Goal: Information Seeking & Learning: Compare options

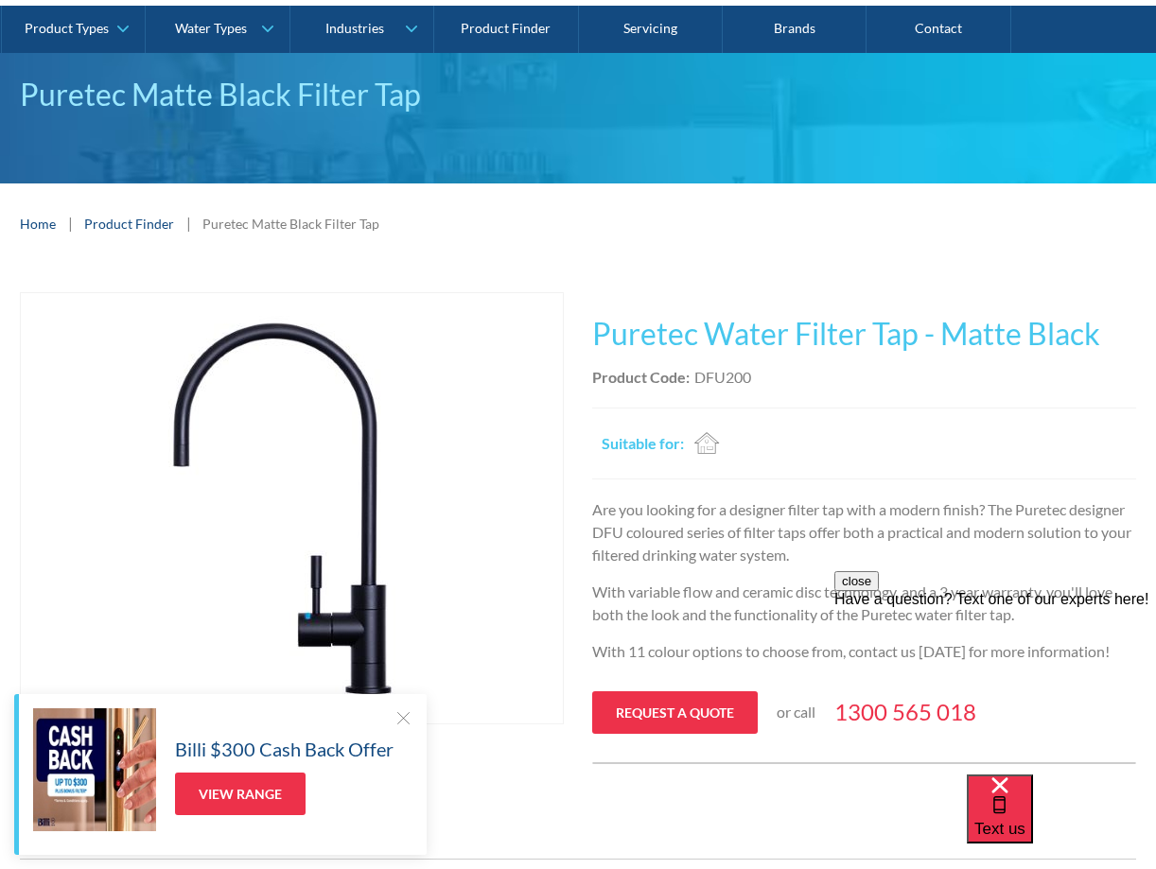
scroll to position [136, 0]
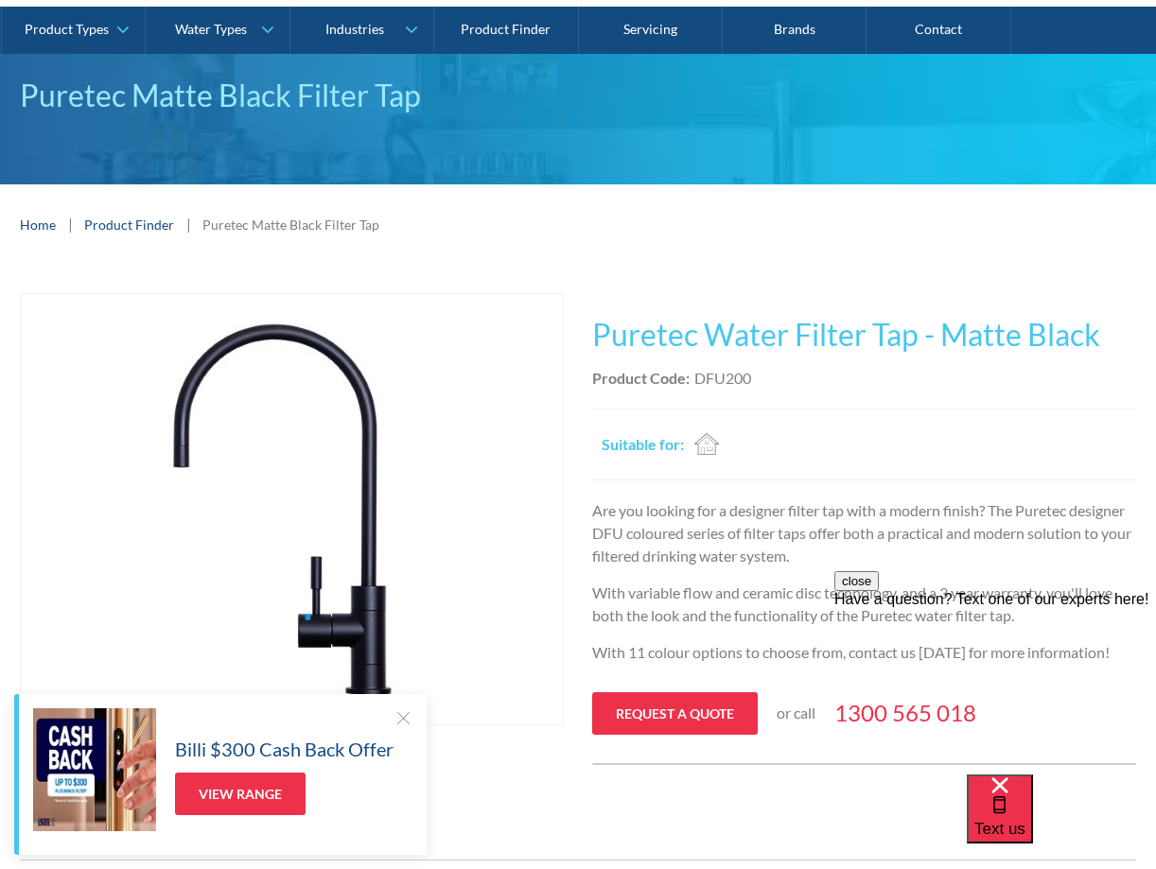
click at [120, 222] on link "Product Finder" at bounding box center [129, 225] width 90 height 20
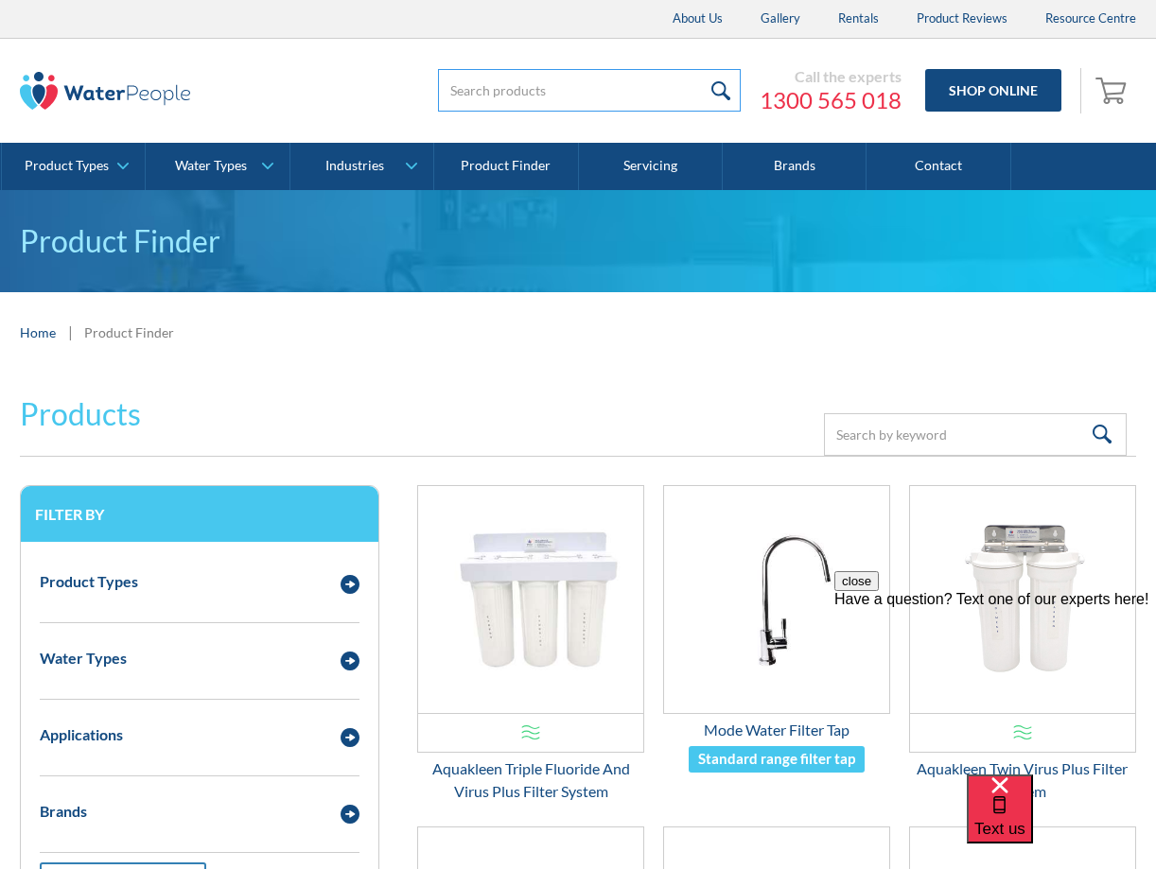
click at [524, 93] on input "search" at bounding box center [589, 90] width 303 height 43
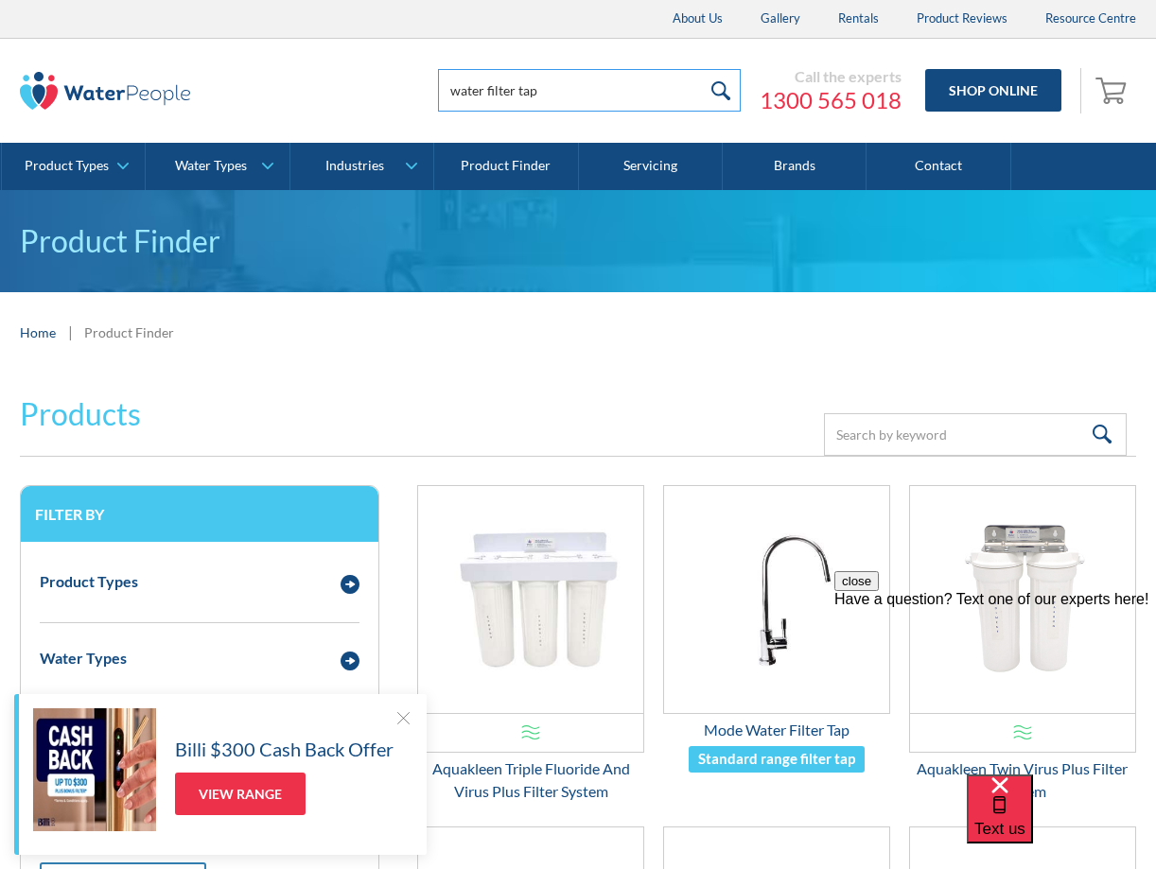
type input "water filter tap"
click at [723, 85] on input "submit" at bounding box center [720, 90] width 41 height 43
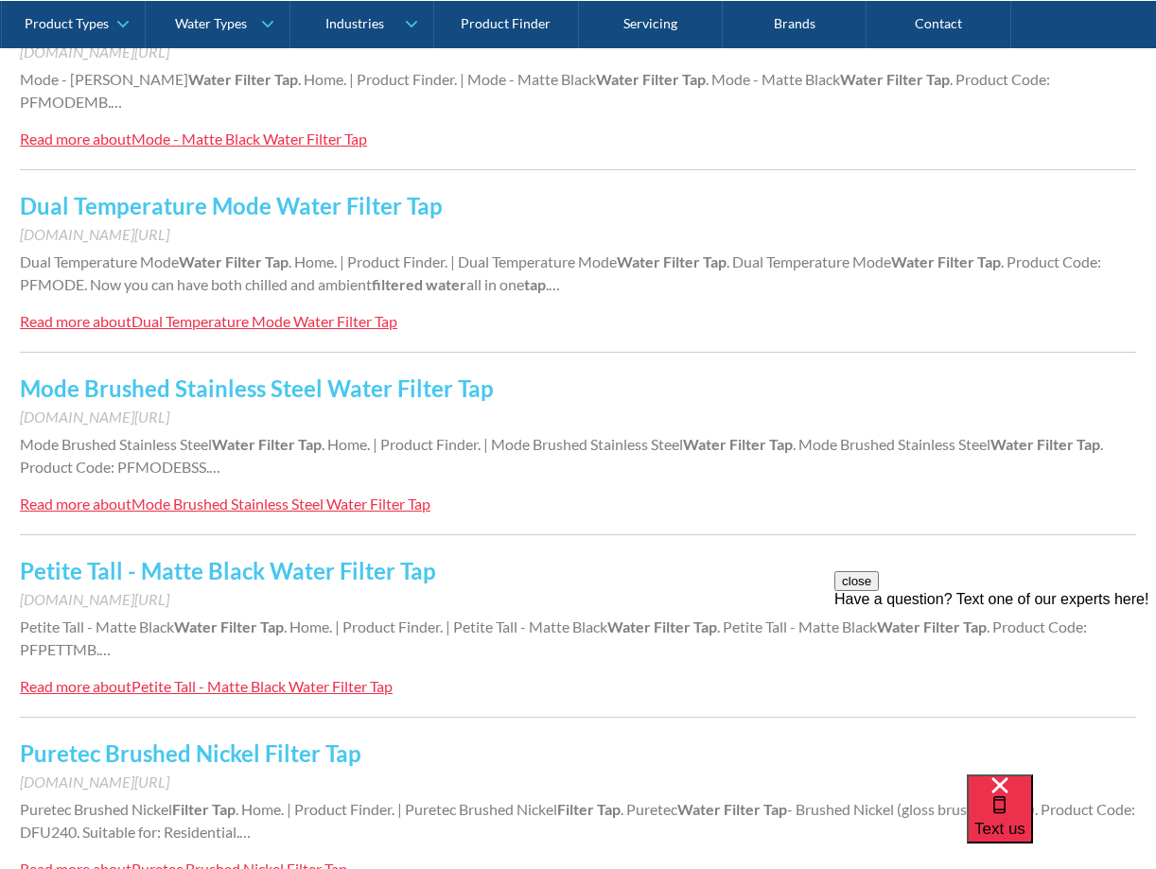
scroll to position [1423, 0]
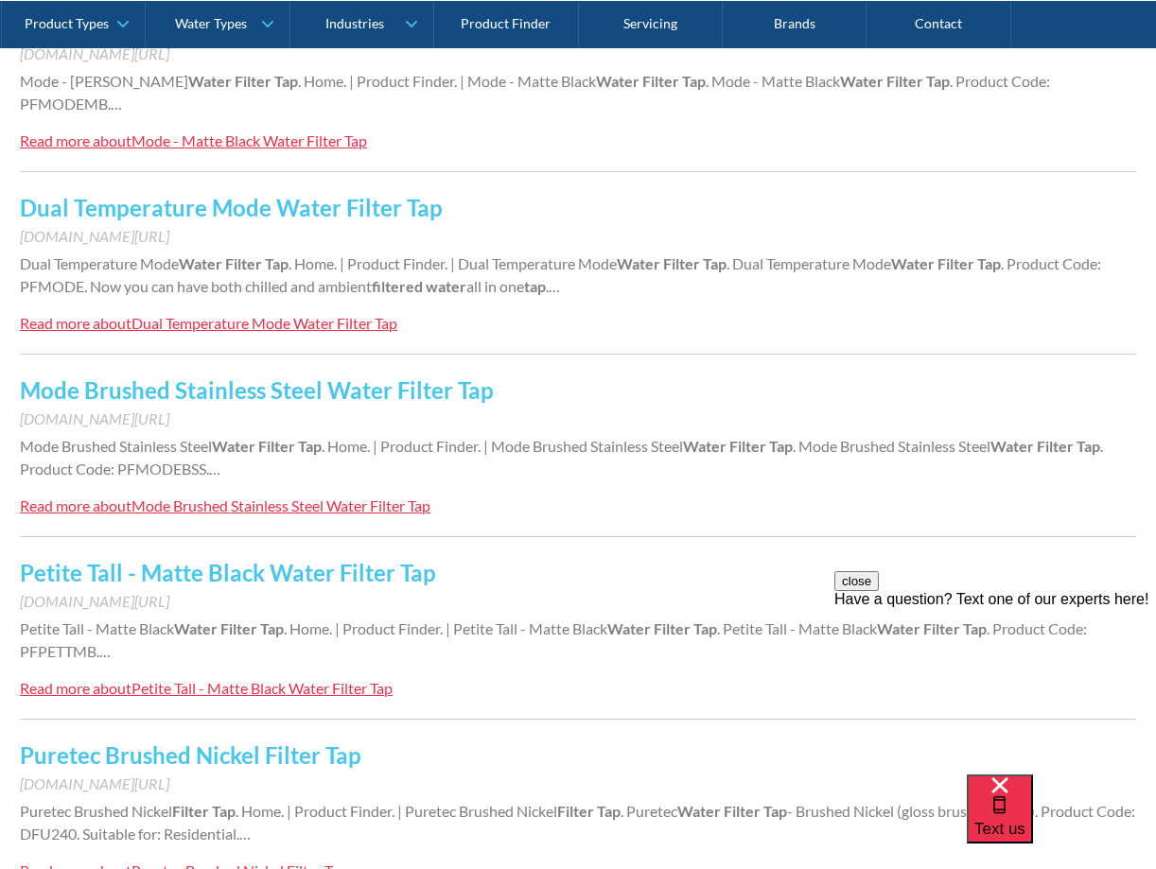
click at [219, 679] on div "Petite Tall - Matte Black Water Filter Tap" at bounding box center [261, 688] width 261 height 18
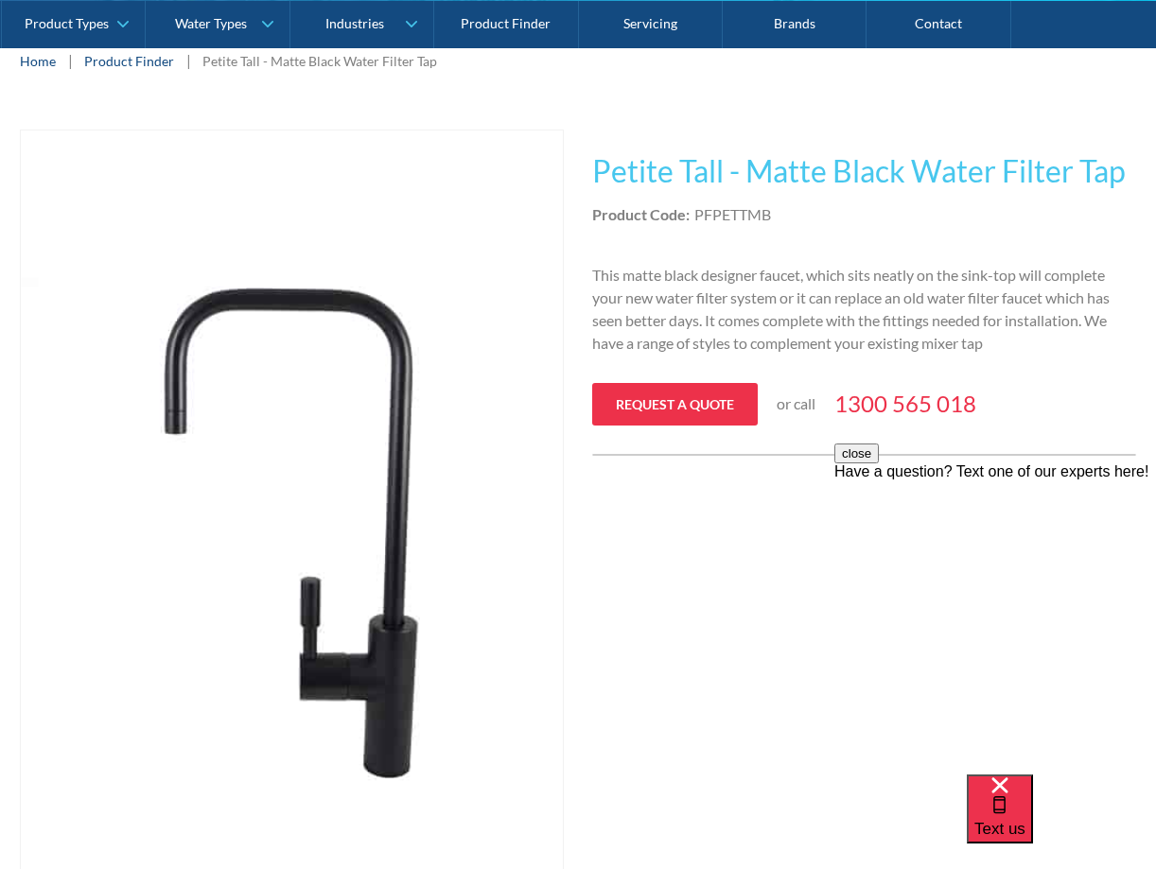
scroll to position [297, 0]
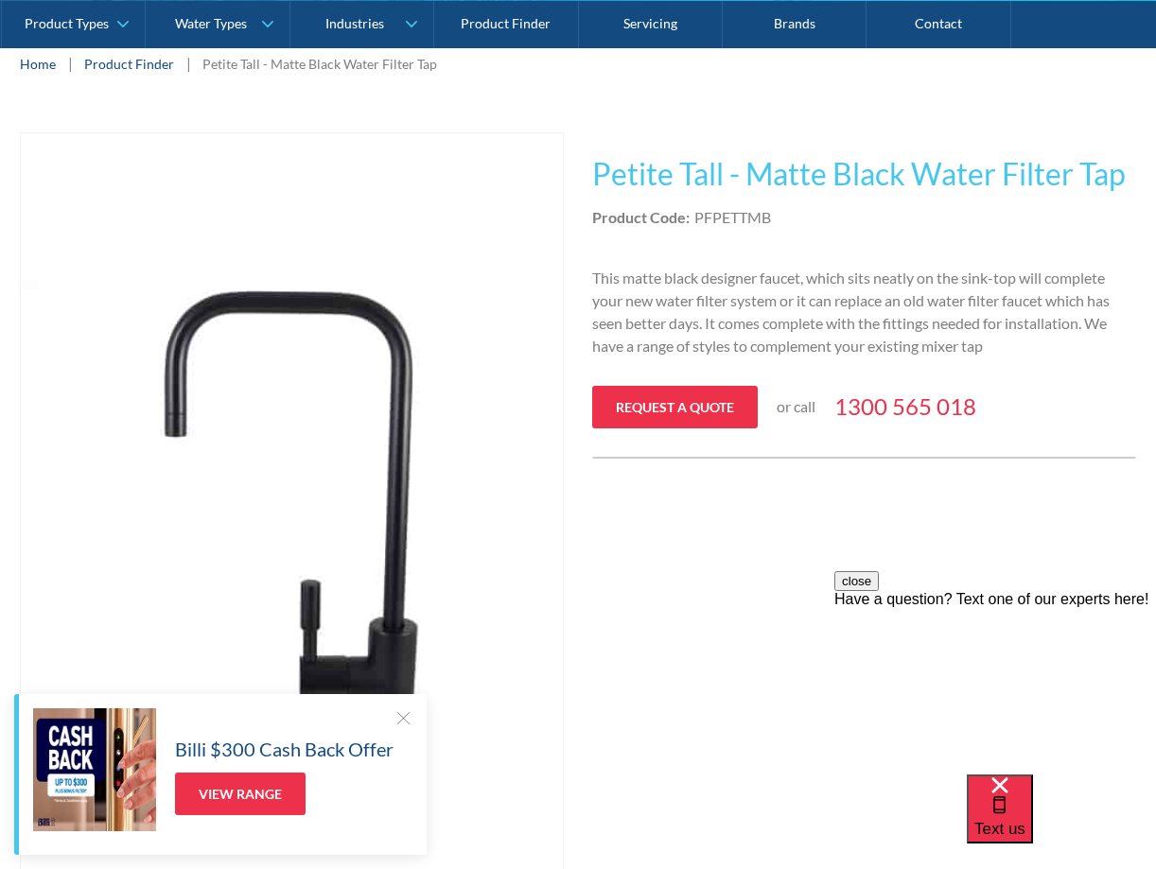
click at [439, 517] on img "open lightbox" at bounding box center [292, 539] width 542 height 813
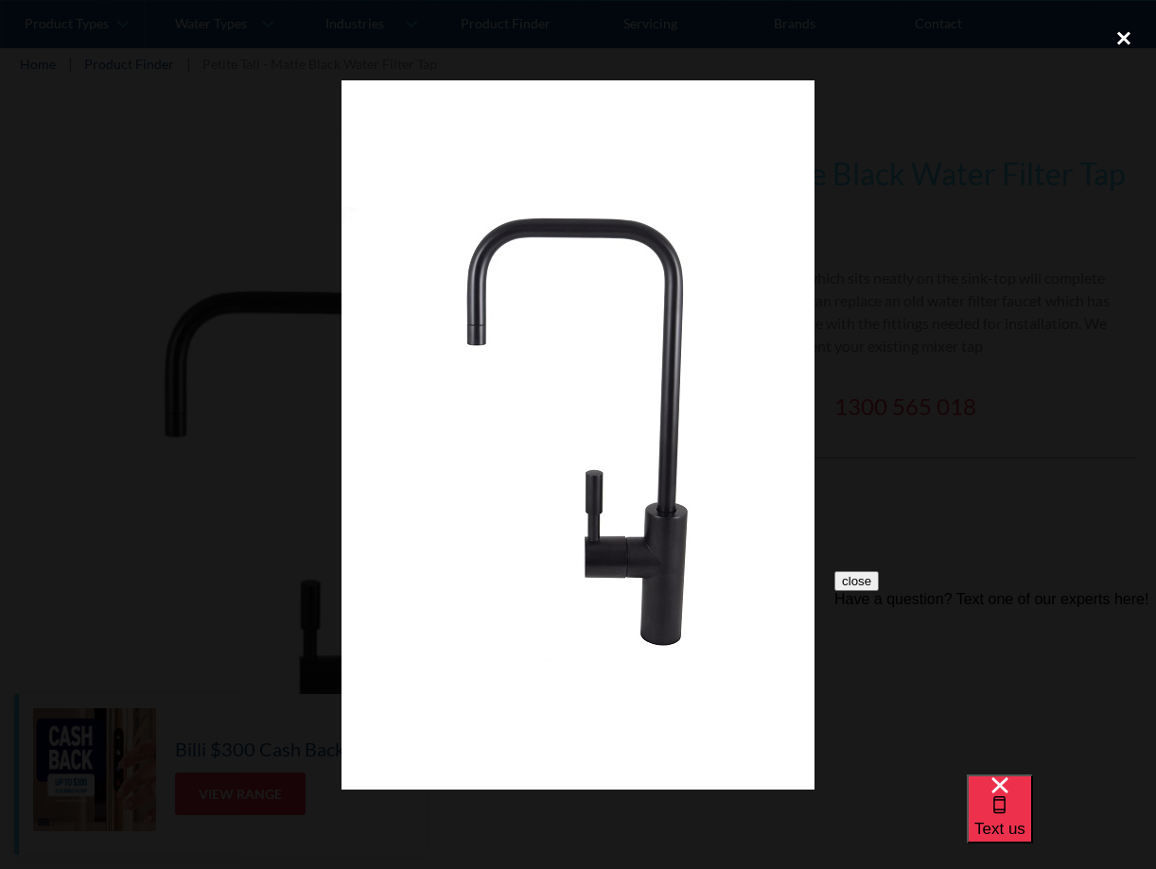
click at [1121, 36] on div "close lightbox" at bounding box center [1123, 38] width 64 height 42
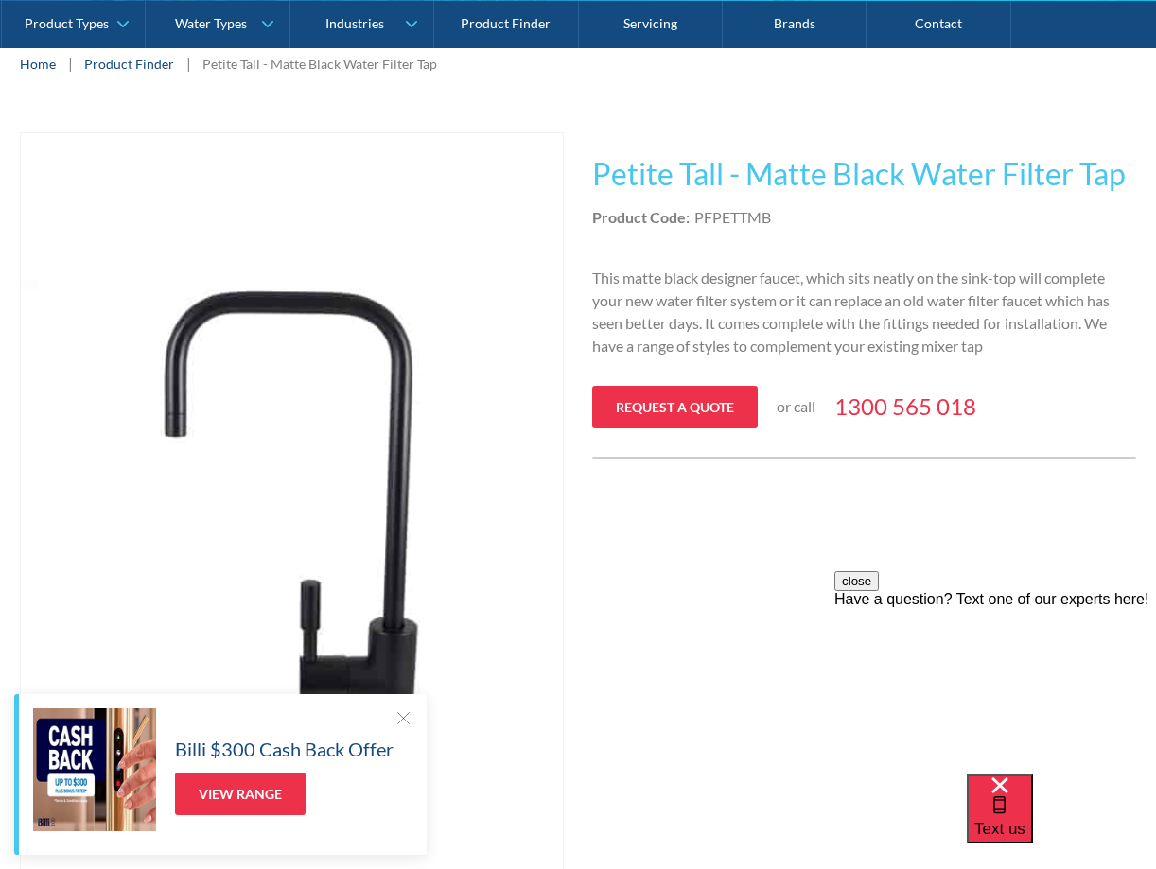
click at [120, 60] on link "Product Finder" at bounding box center [129, 64] width 90 height 20
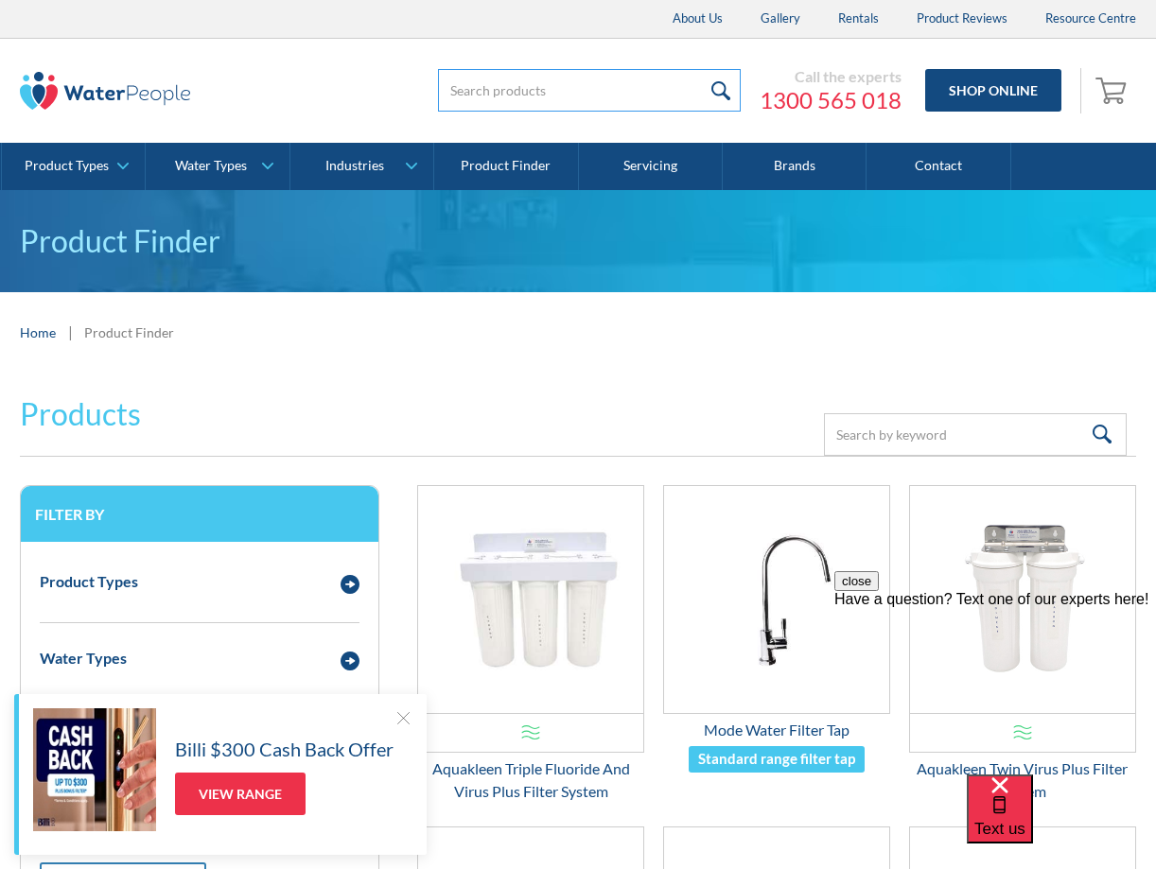
click at [499, 93] on input "search" at bounding box center [589, 90] width 303 height 43
click at [583, 92] on input "water filter tap matt back" at bounding box center [589, 90] width 303 height 43
type input "water filter tap matt baack"
click at [721, 83] on input "submit" at bounding box center [720, 90] width 41 height 43
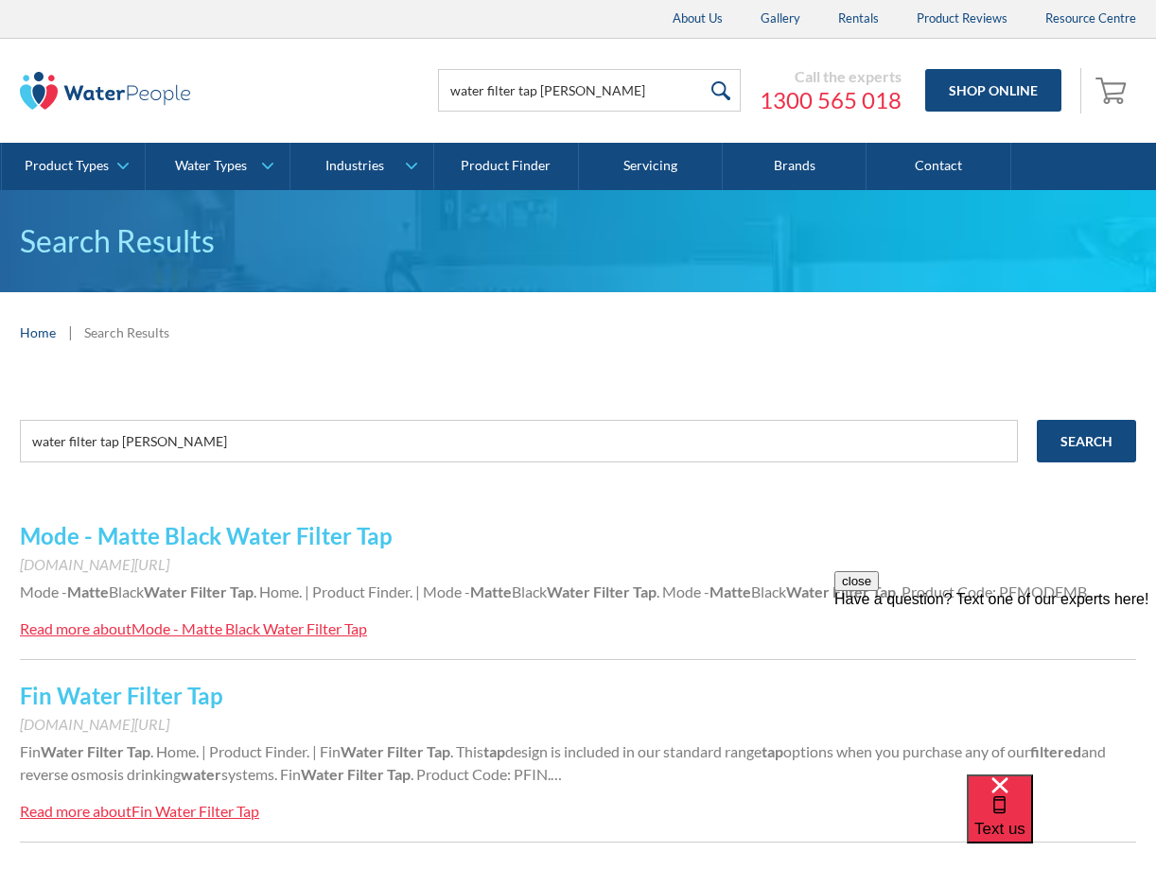
click at [211, 625] on div "Mode - Matte Black Water Filter Tap" at bounding box center [248, 628] width 235 height 18
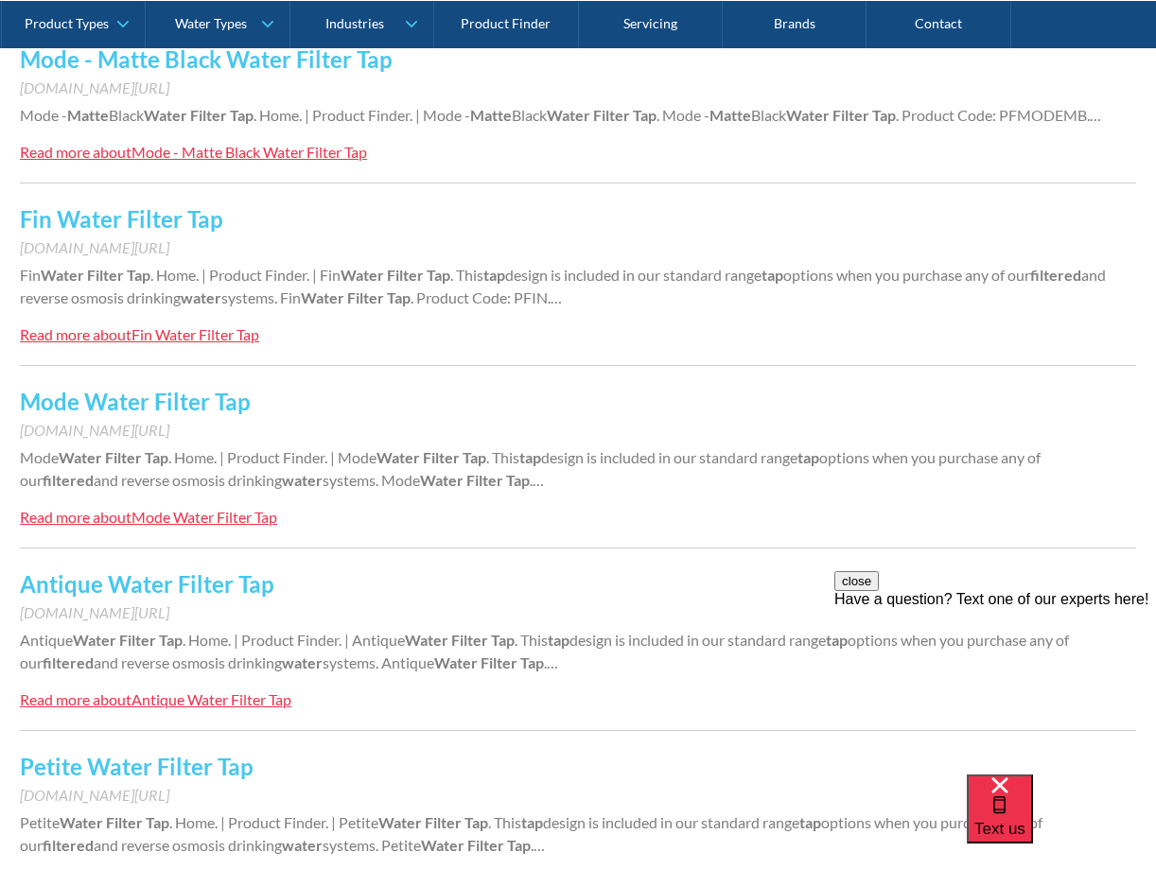
scroll to position [483, 0]
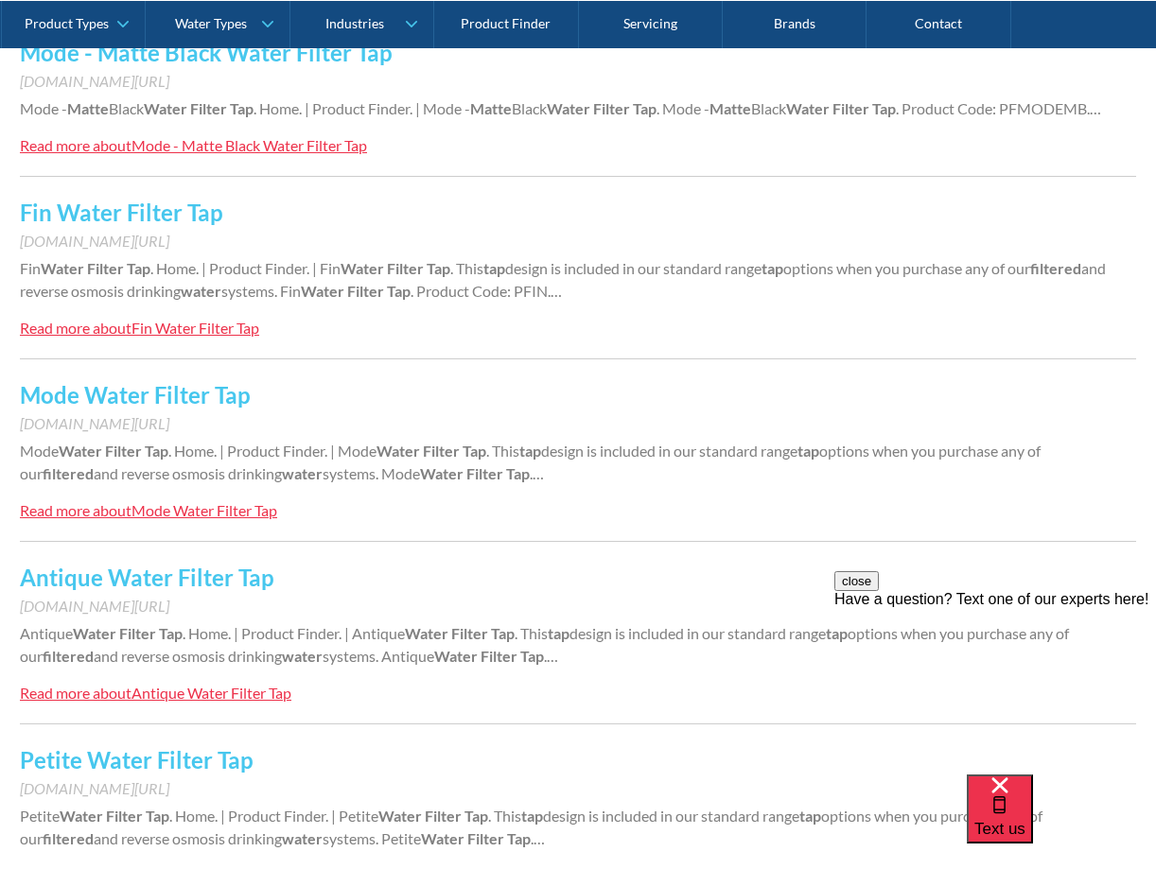
click at [174, 327] on div "Fin Water Filter Tap" at bounding box center [195, 328] width 128 height 18
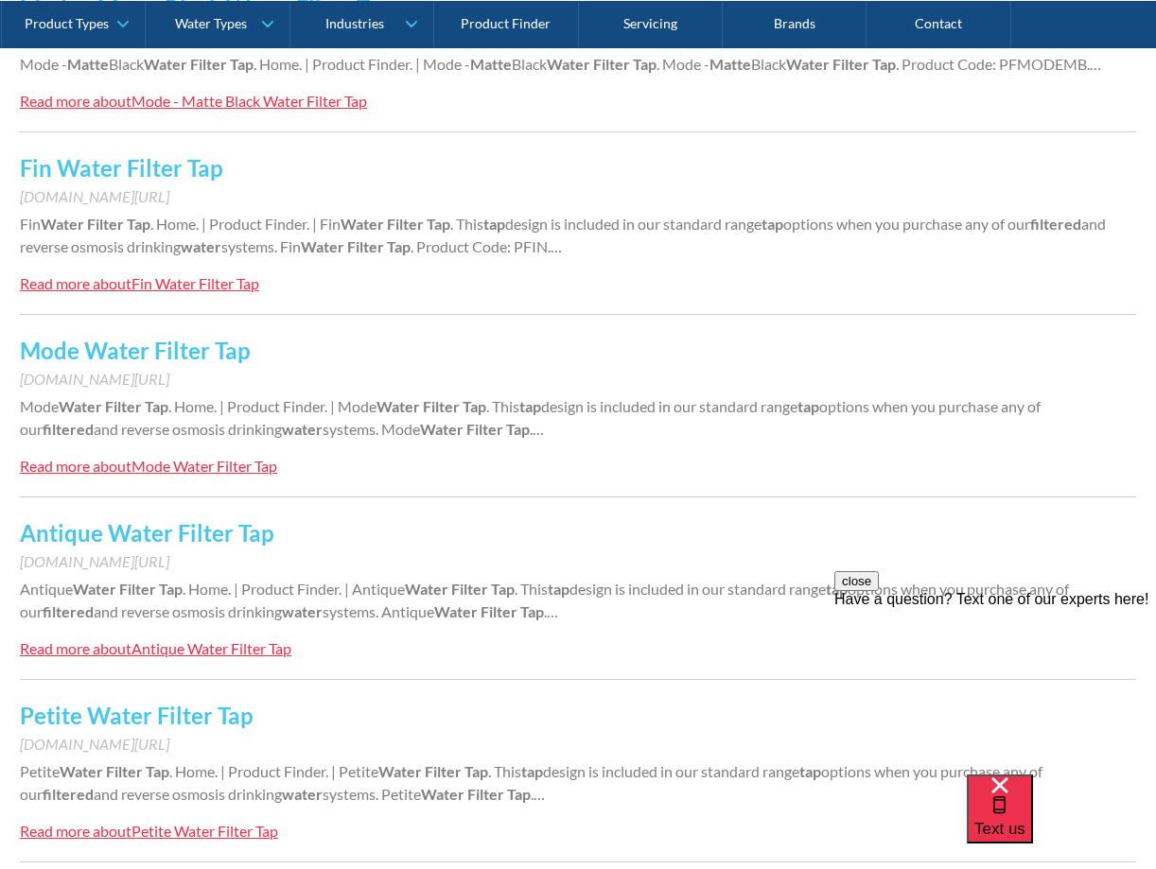
scroll to position [530, 0]
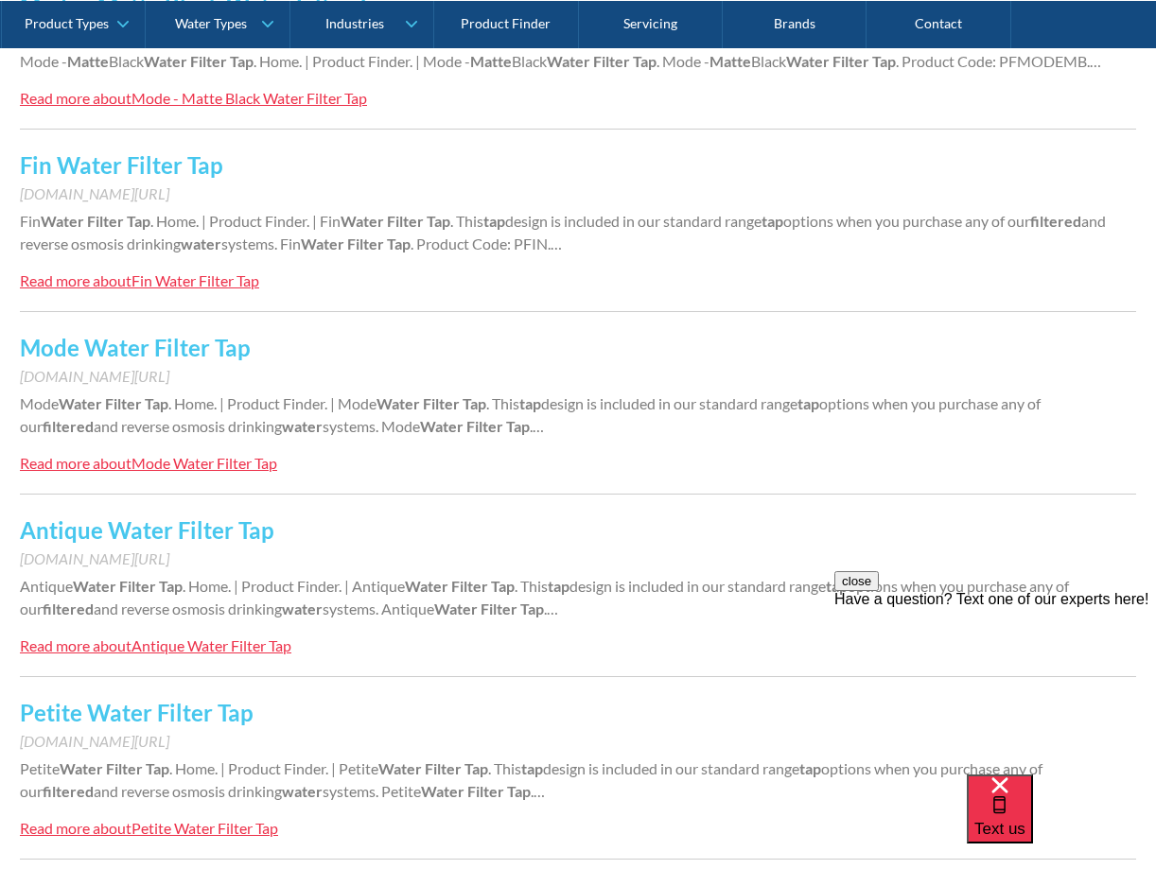
click at [159, 461] on div "Mode Water Filter Tap" at bounding box center [204, 463] width 146 height 18
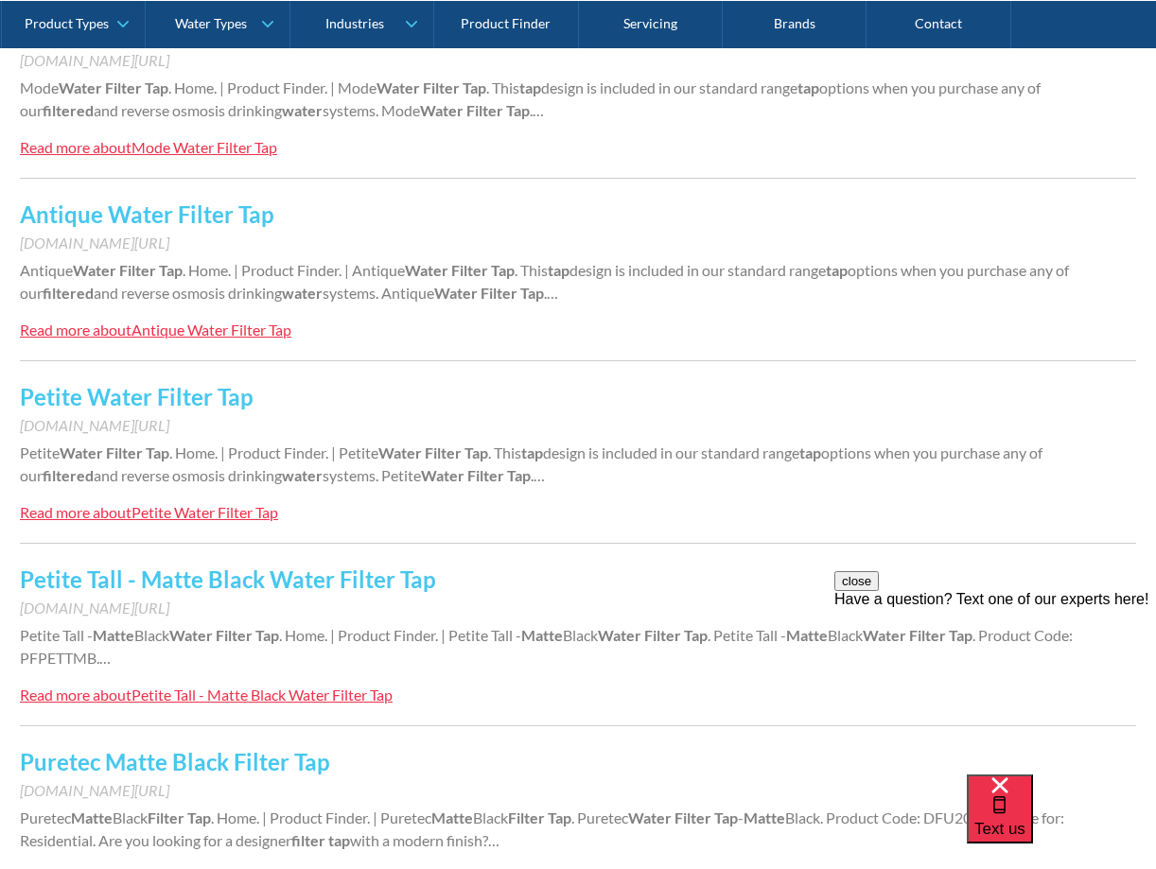
scroll to position [844, 0]
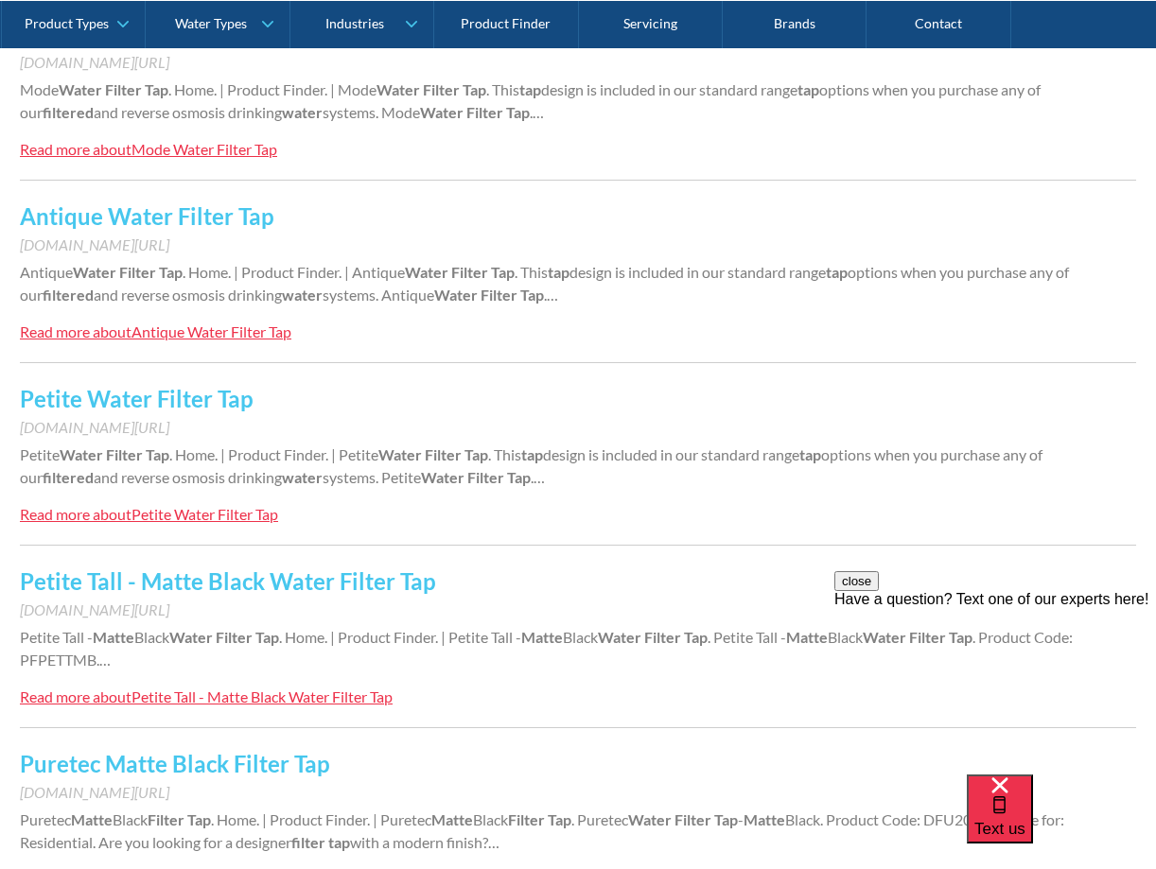
click at [153, 331] on div "Antique Water Filter Tap" at bounding box center [211, 331] width 160 height 18
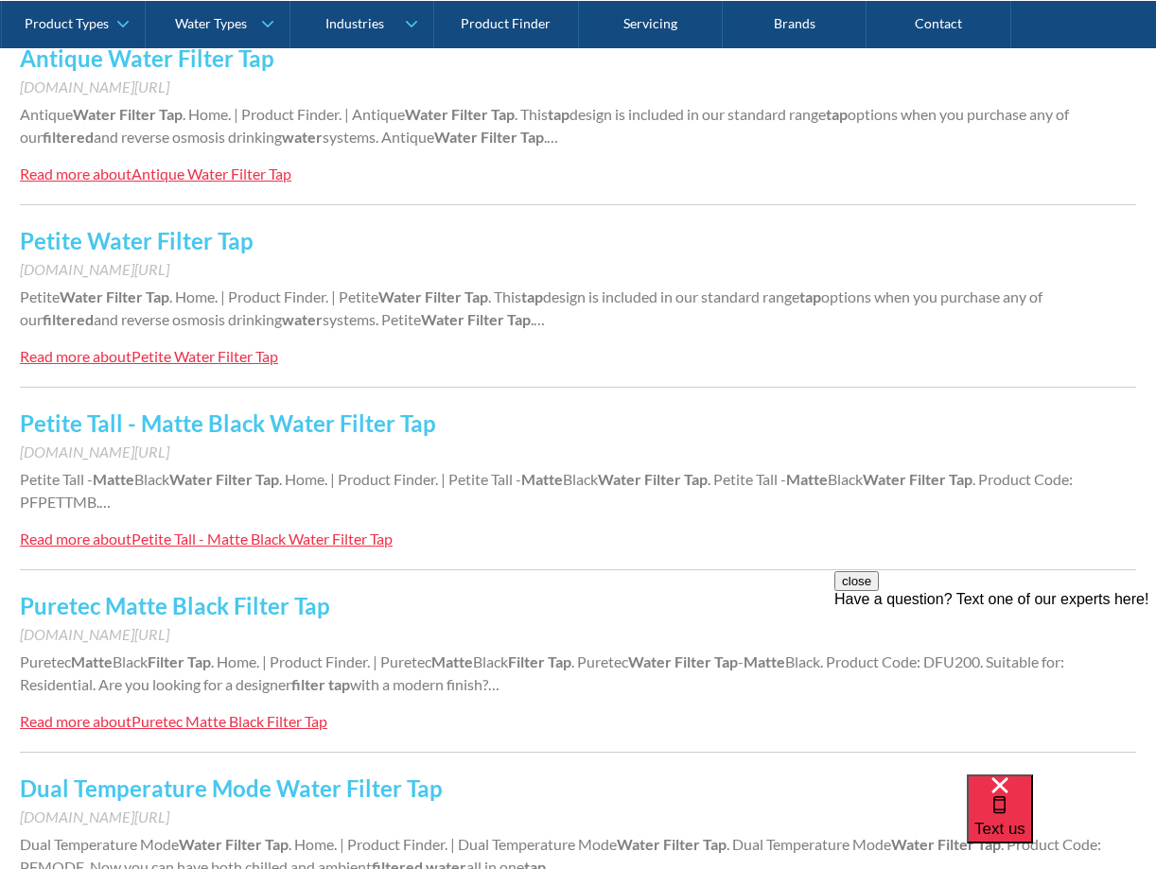
scroll to position [1003, 0]
click at [176, 357] on div "Petite Water Filter Tap" at bounding box center [204, 355] width 147 height 18
click at [159, 538] on div "Petite Tall - Matte Black Water Filter Tap" at bounding box center [261, 538] width 261 height 18
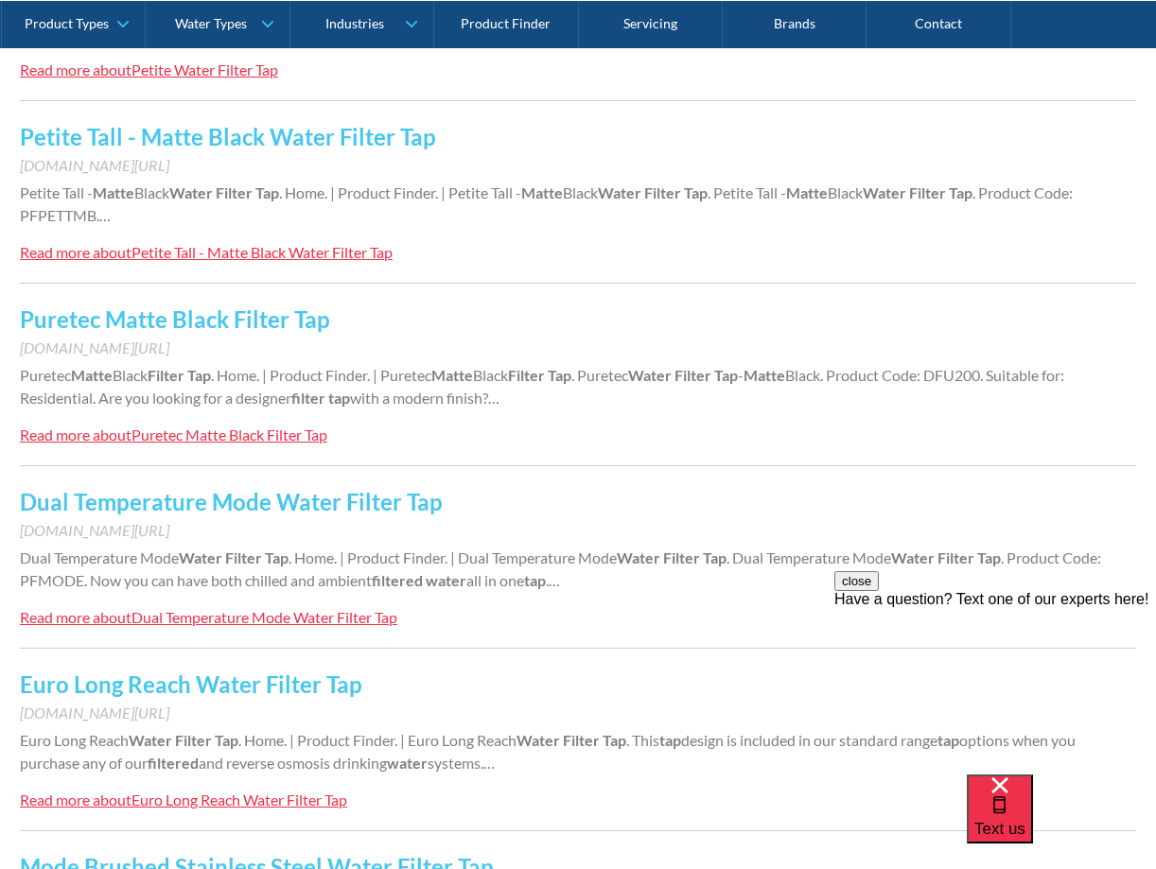
scroll to position [1290, 0]
click at [183, 433] on div "Puretec Matte Black Filter Tap" at bounding box center [229, 434] width 196 height 18
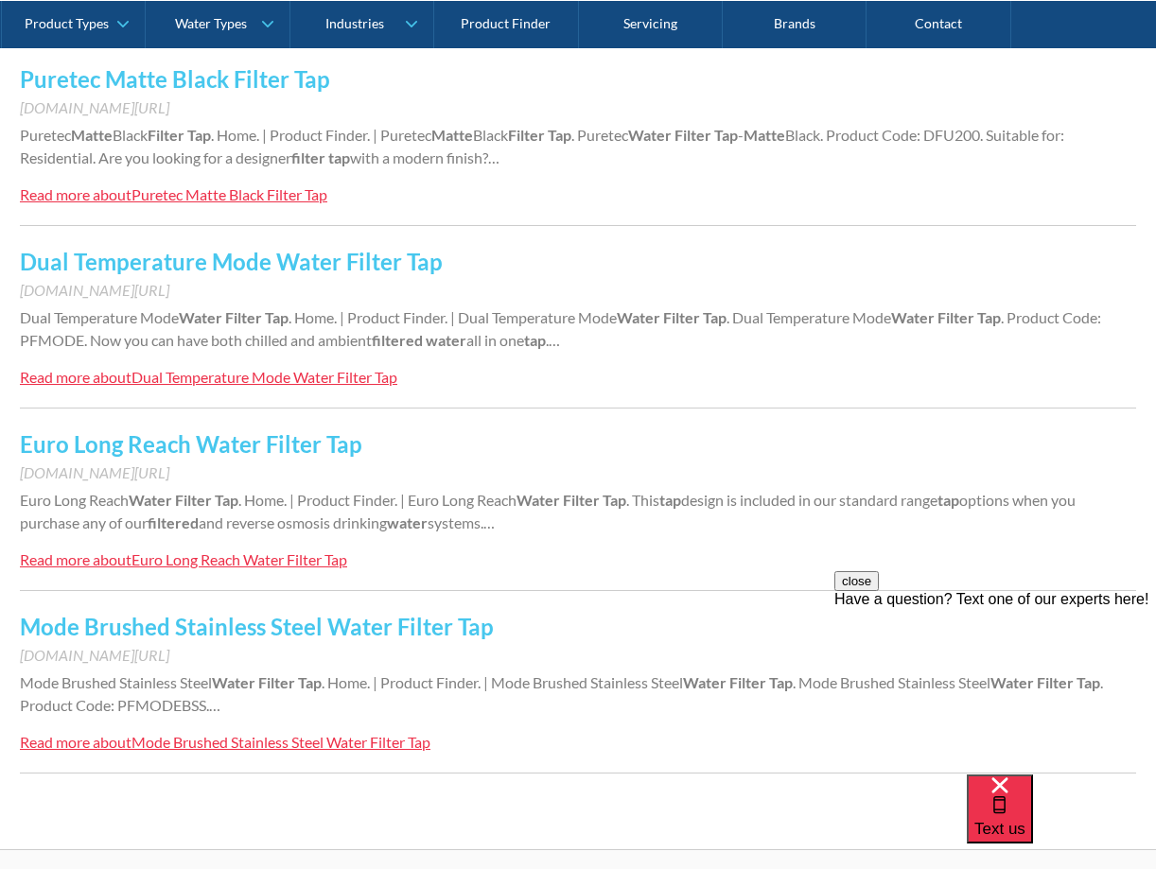
scroll to position [1532, 0]
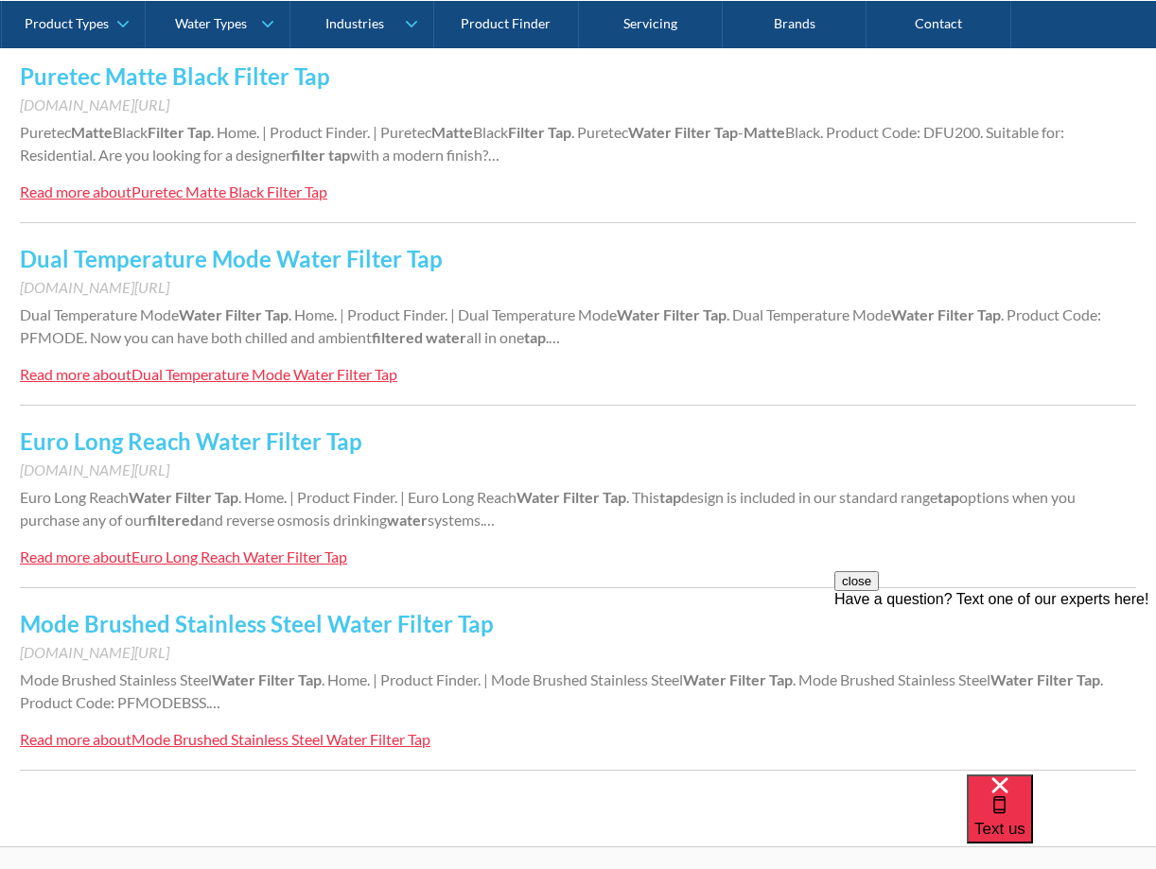
click at [191, 557] on div "Euro Long Reach Water Filter Tap" at bounding box center [239, 557] width 216 height 18
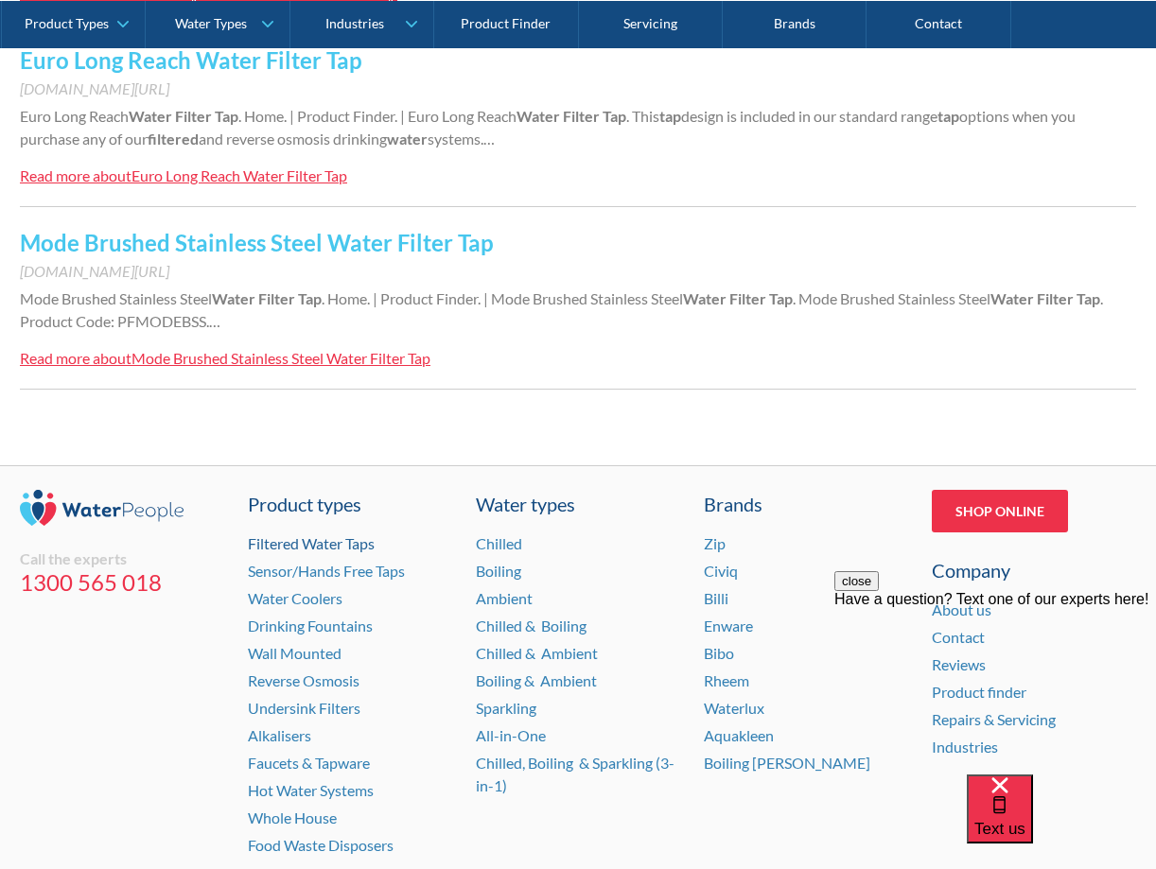
scroll to position [1914, 0]
click at [264, 356] on div "Mode Brushed Stainless Steel Water Filter Tap" at bounding box center [280, 357] width 299 height 18
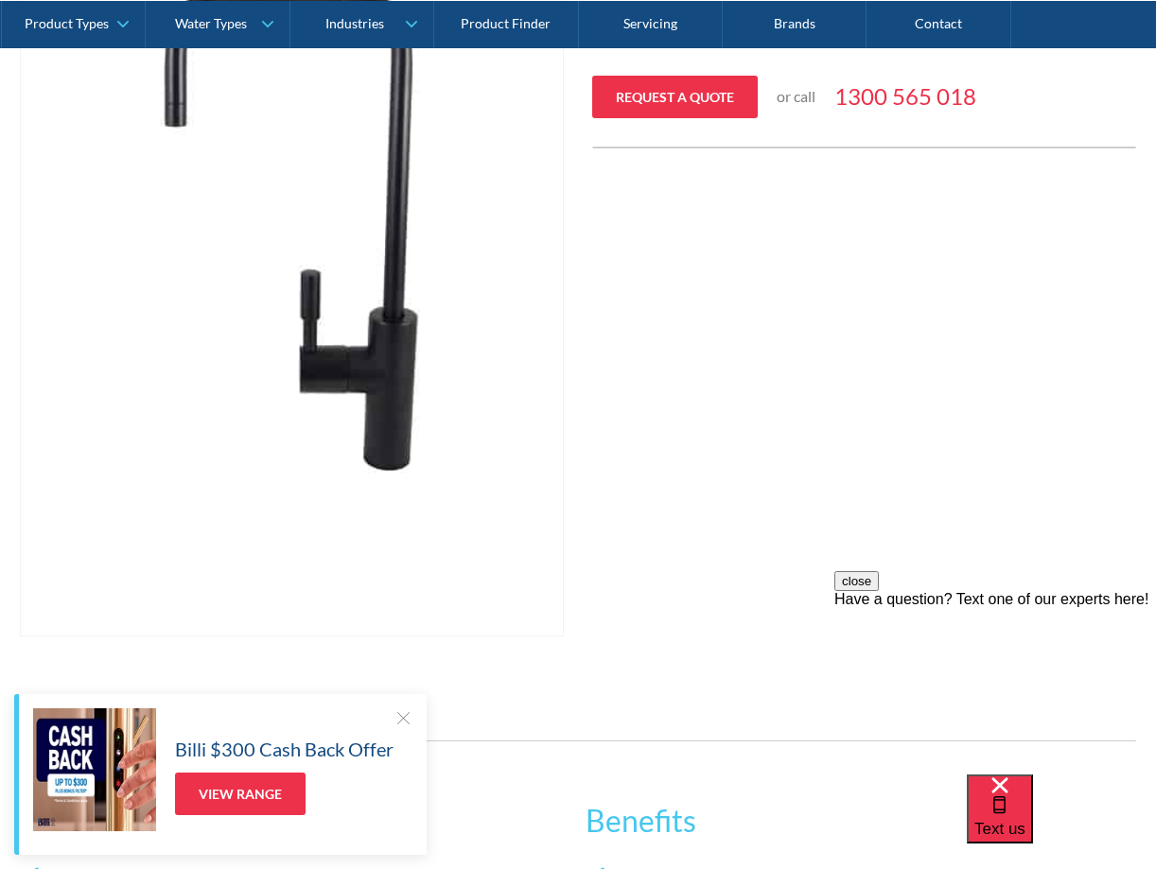
scroll to position [609, 0]
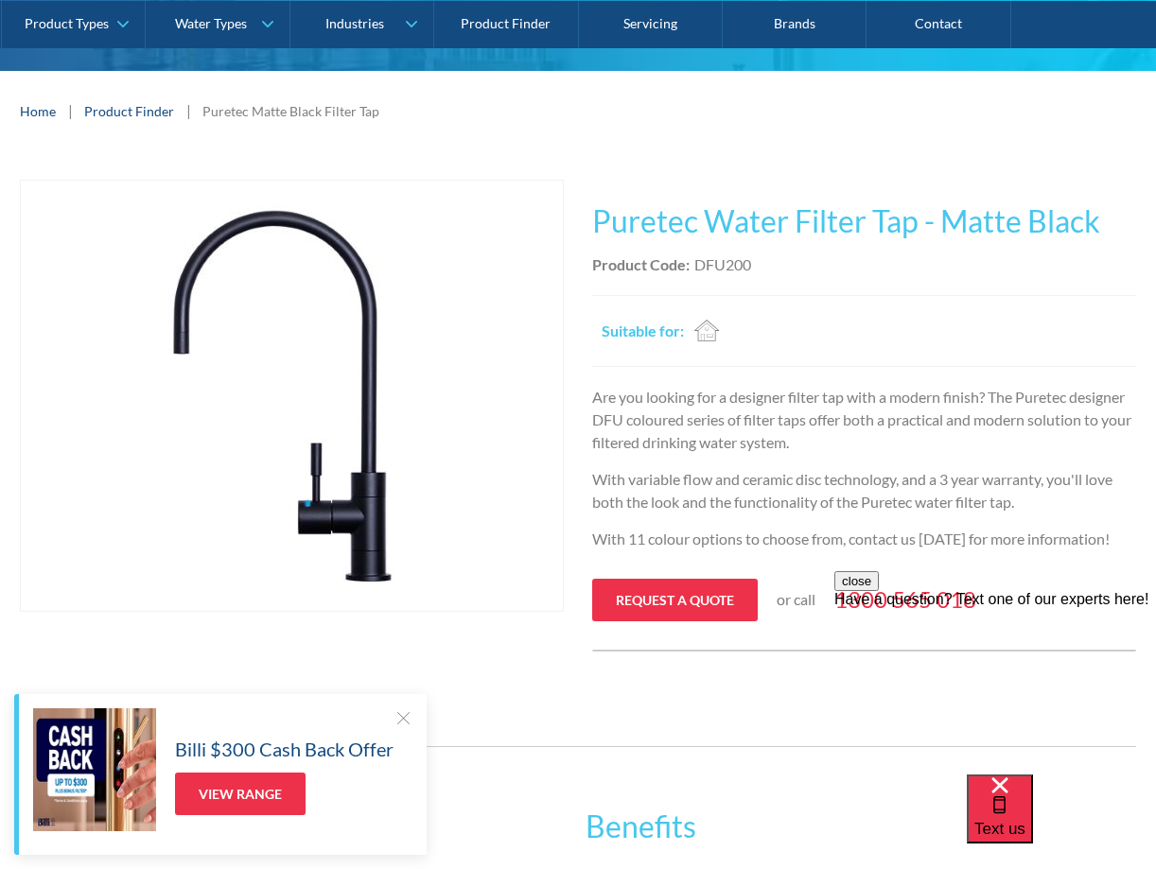
scroll to position [252, 0]
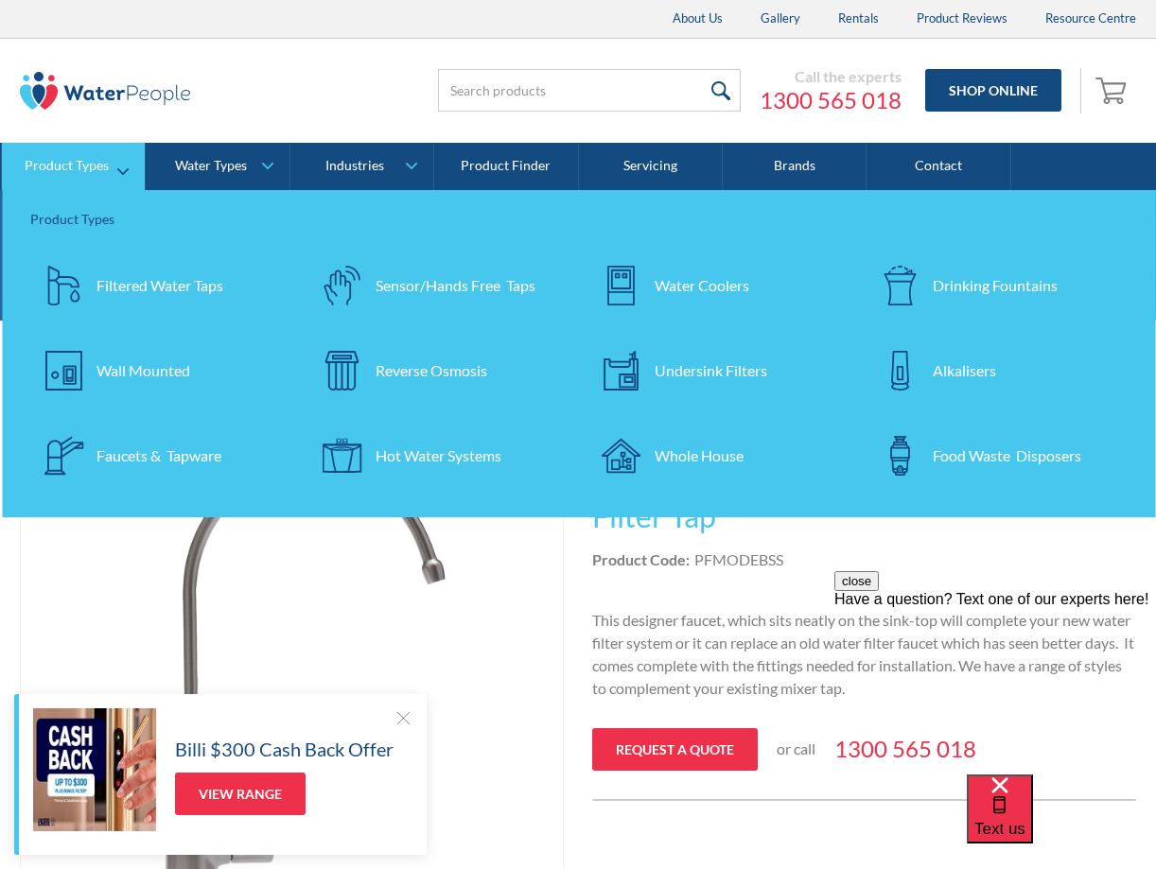
click at [112, 279] on div "Filtered Water Taps" at bounding box center [159, 285] width 127 height 23
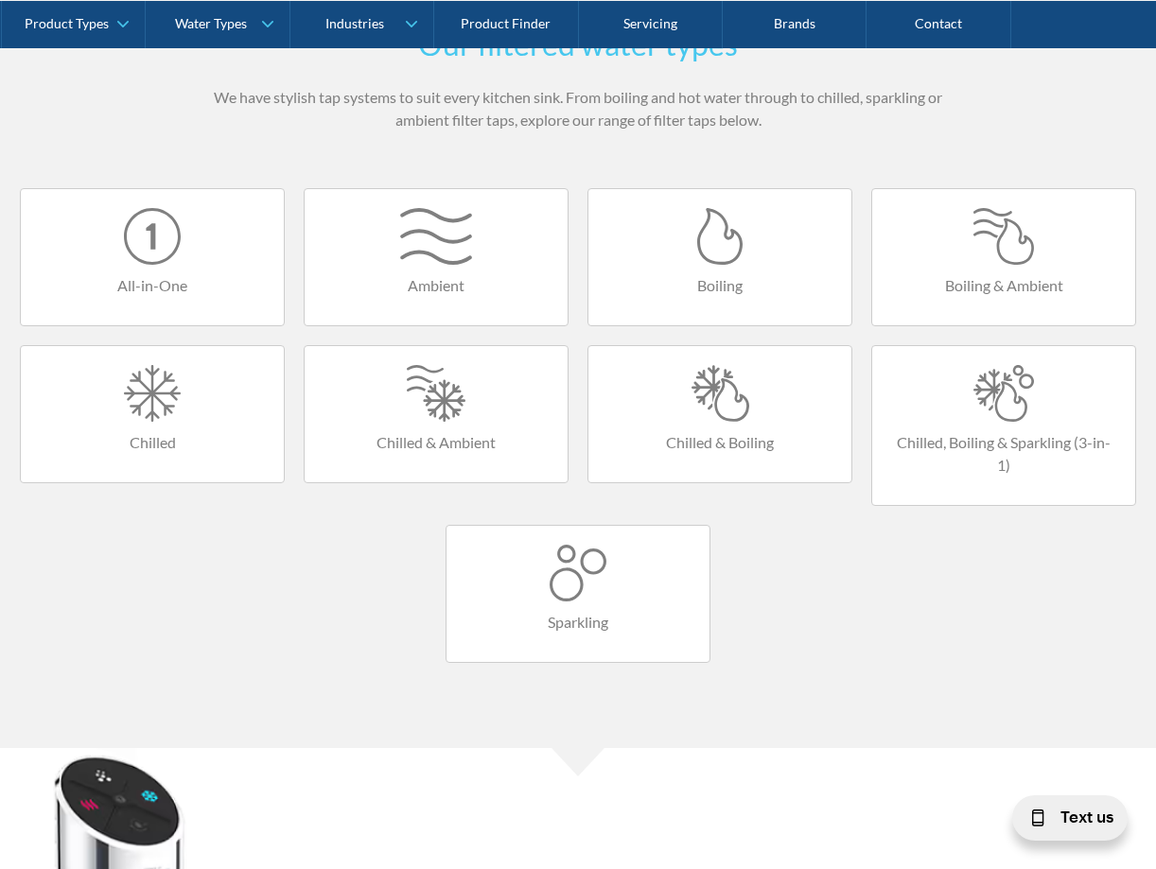
click at [442, 247] on div at bounding box center [435, 236] width 225 height 57
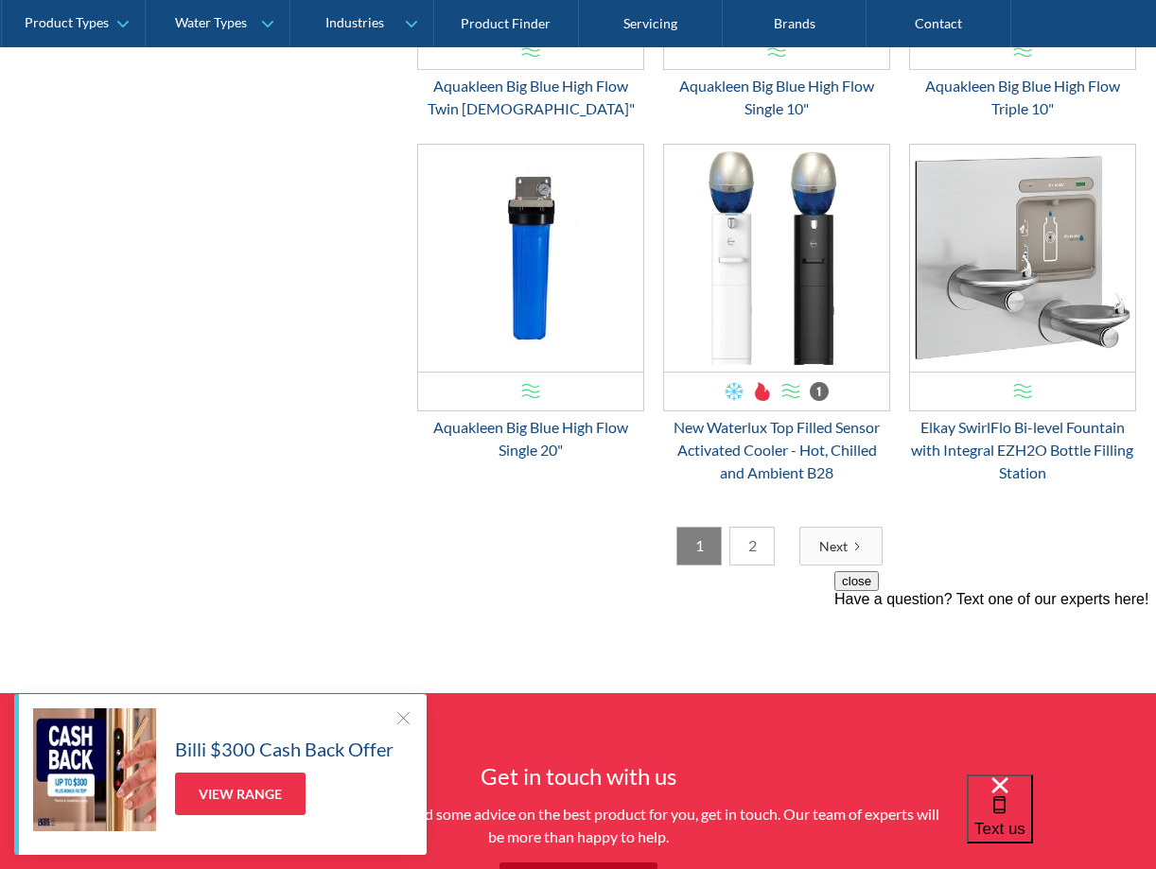
scroll to position [2849, 0]
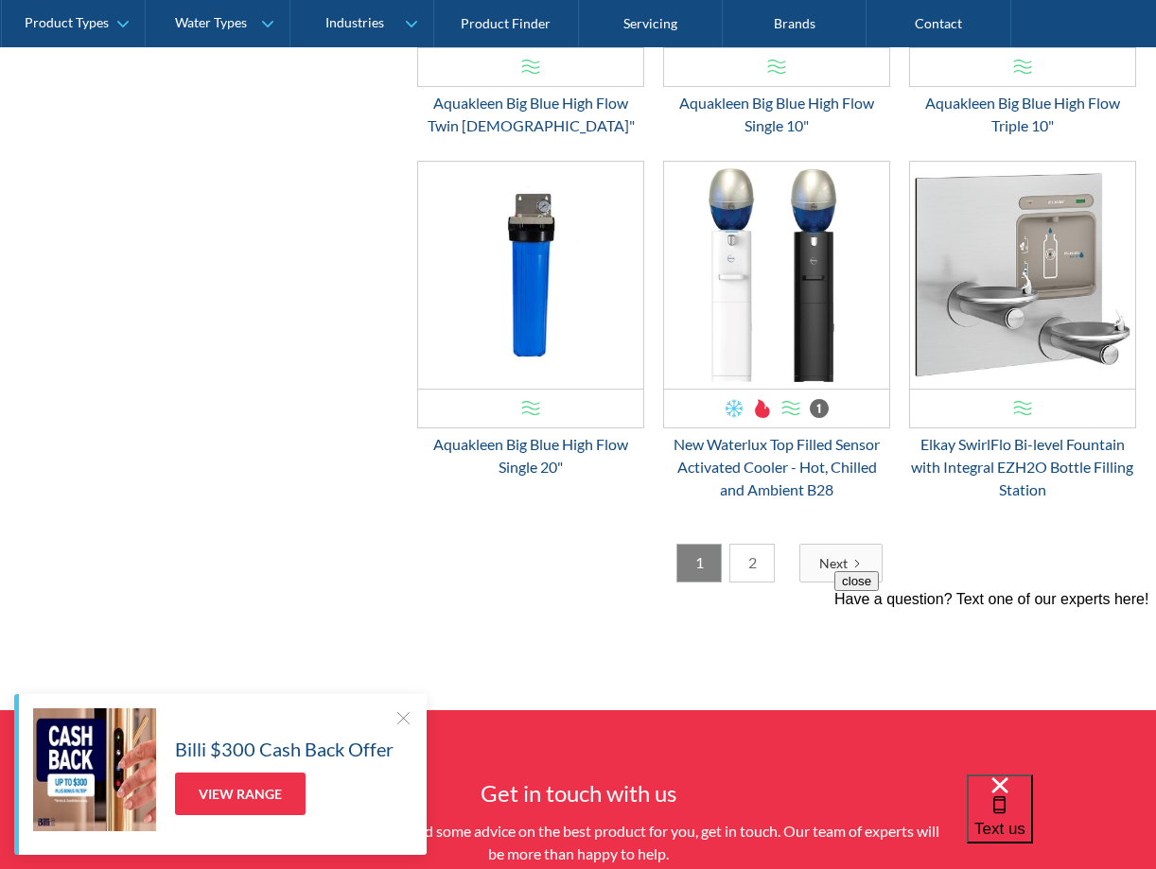
click at [835, 582] on div "close Have a question? Text one of our experts here!" at bounding box center [995, 684] width 322 height 227
click at [756, 582] on link "2" at bounding box center [751, 563] width 45 height 39
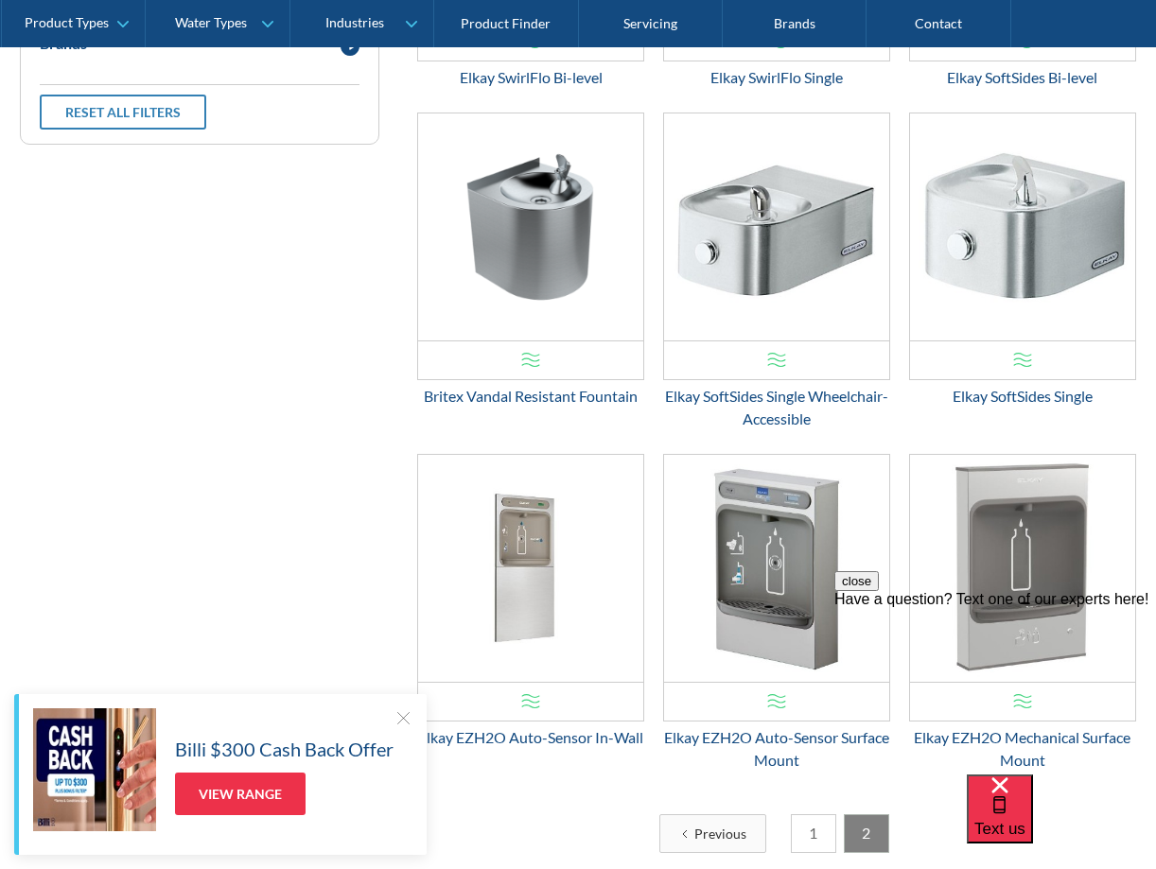
scroll to position [439, 0]
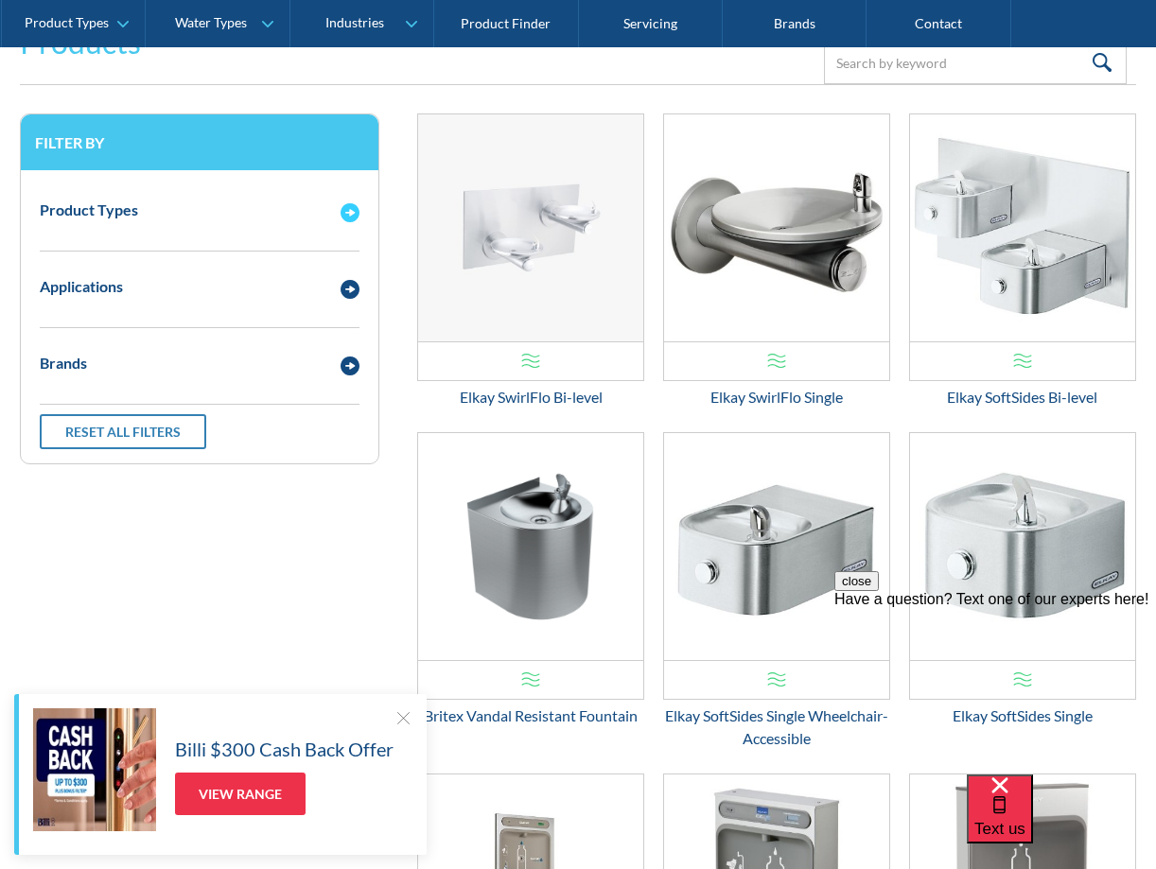
click at [349, 210] on img "Email Form 3" at bounding box center [349, 212] width 19 height 19
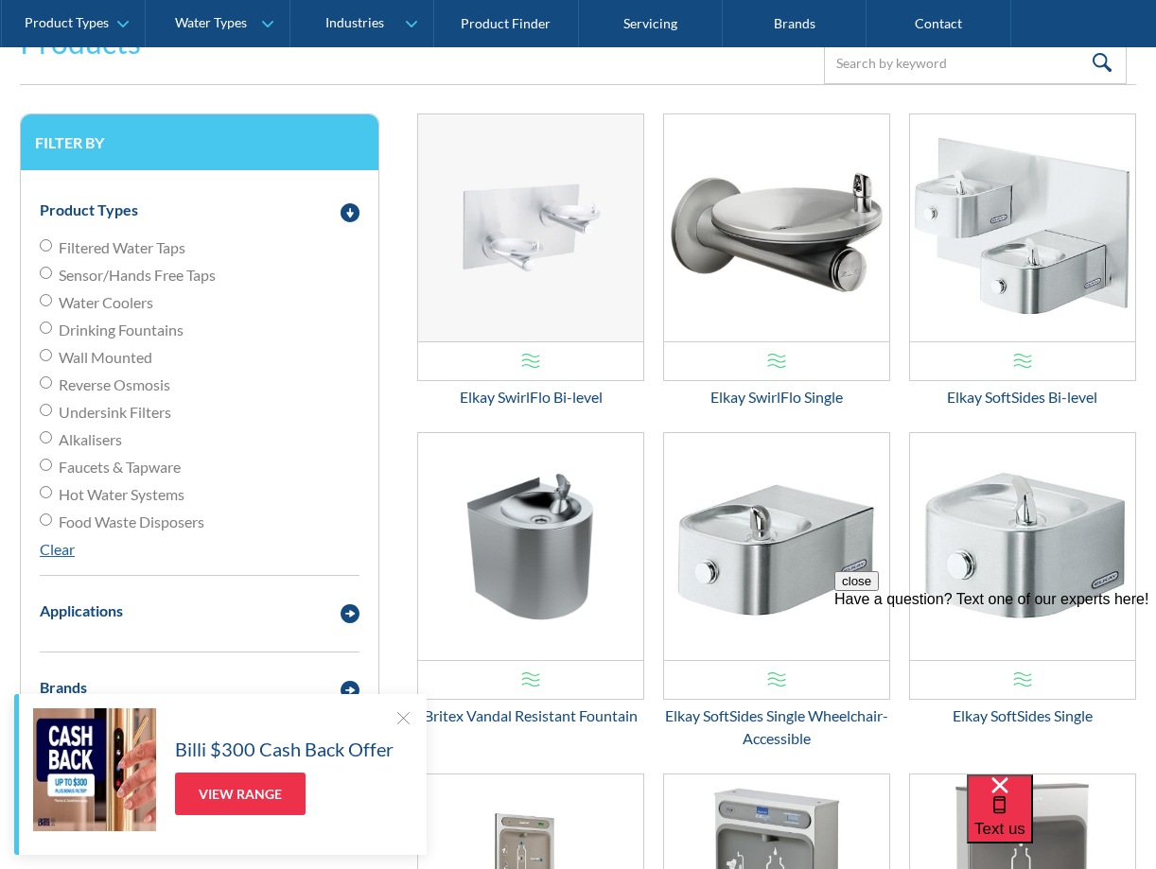
click at [102, 461] on span "Faucets & Tapware" at bounding box center [120, 467] width 122 height 23
click at [52, 461] on input "Faucets & Tapware" at bounding box center [46, 465] width 12 height 12
radio input "true"
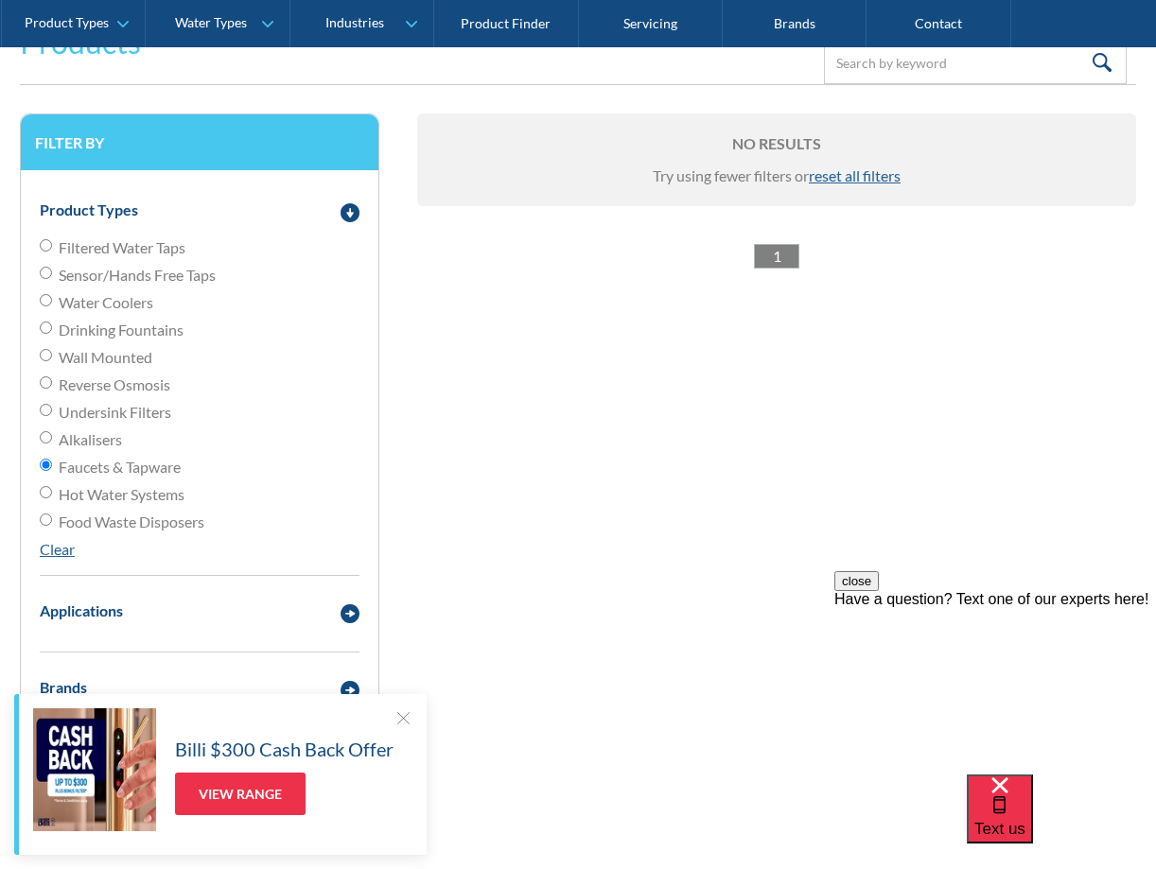
click at [45, 464] on input "Faucets & Tapware" at bounding box center [46, 465] width 12 height 12
click at [46, 243] on input "Filtered Water Taps" at bounding box center [46, 245] width 12 height 12
radio input "true"
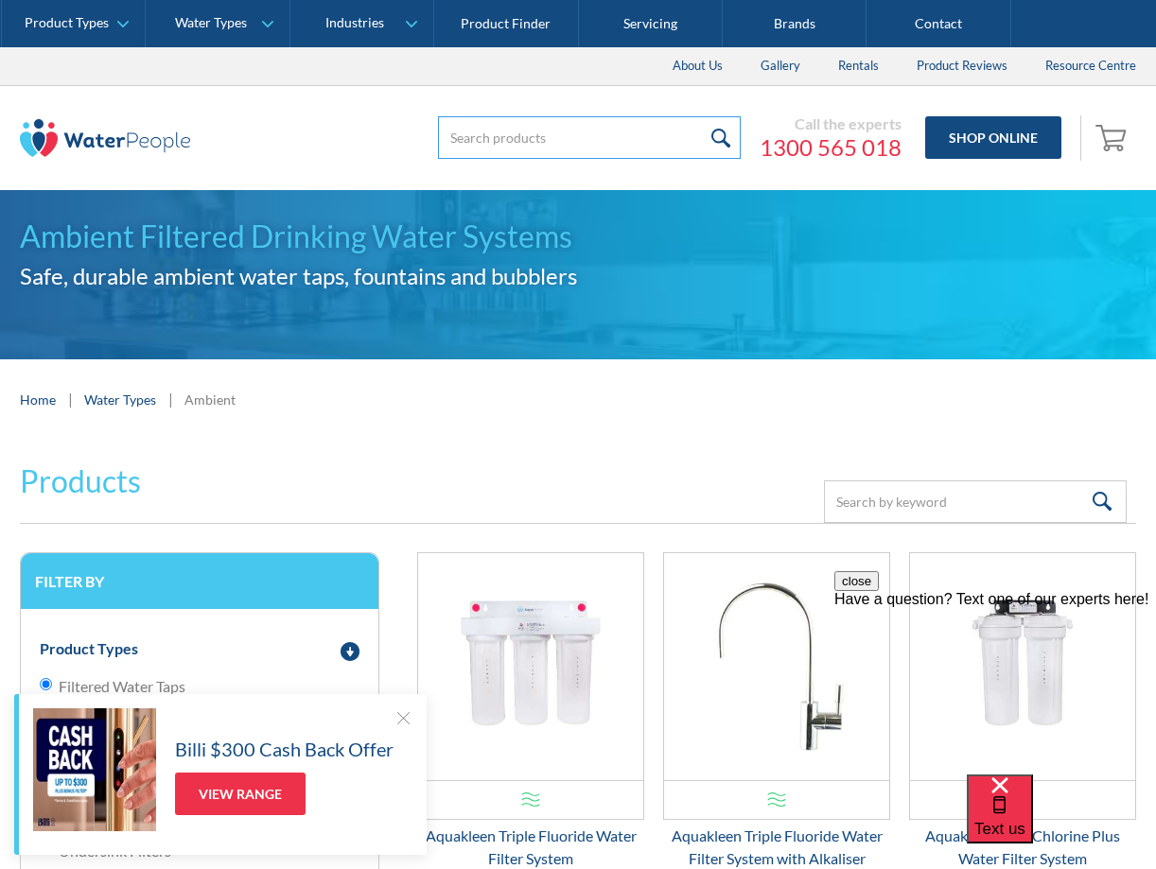
click at [577, 139] on input "search" at bounding box center [589, 137] width 303 height 43
type input "f"
type input "duf200"
click at [722, 137] on input "submit" at bounding box center [720, 137] width 41 height 43
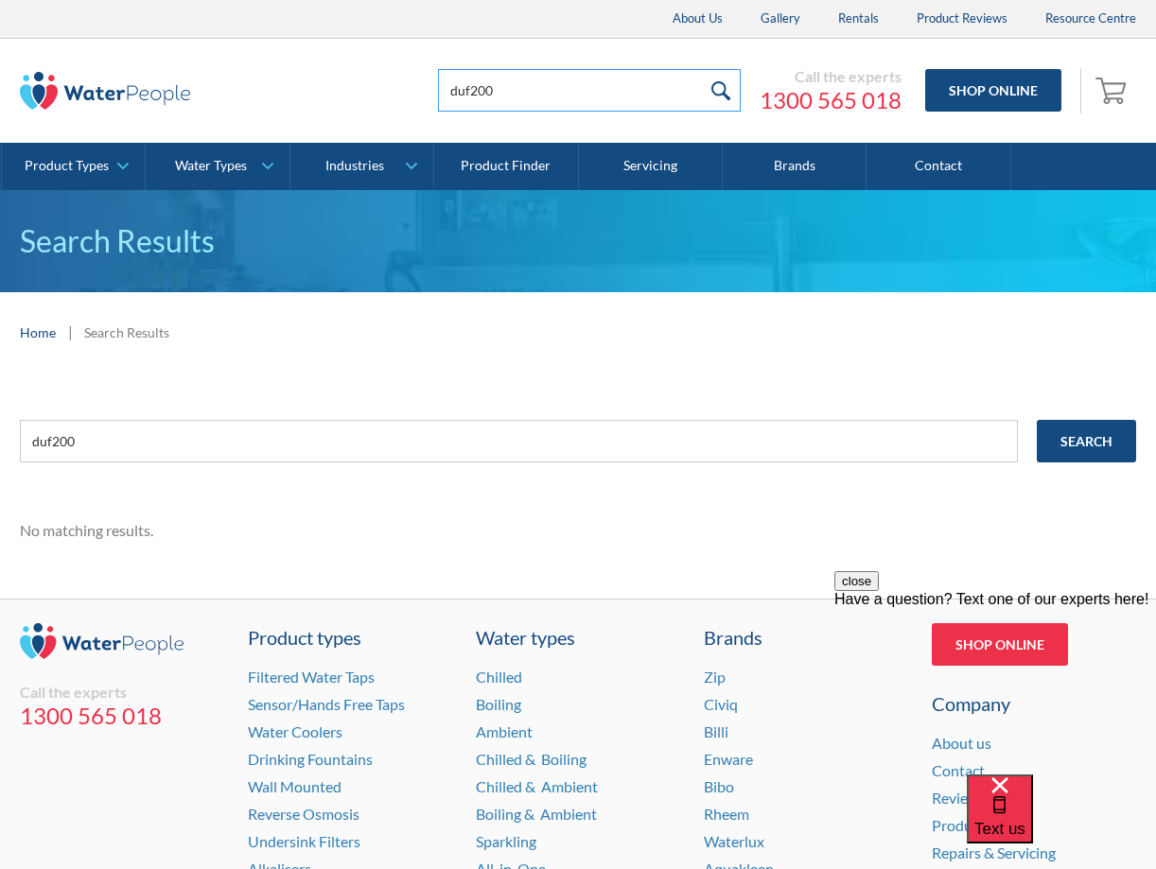
drag, startPoint x: 472, startPoint y: 96, endPoint x: 454, endPoint y: 87, distance: 19.9
click at [454, 87] on input "duf200" at bounding box center [589, 90] width 303 height 43
type input "DFU200"
click at [712, 90] on input "submit" at bounding box center [720, 90] width 41 height 43
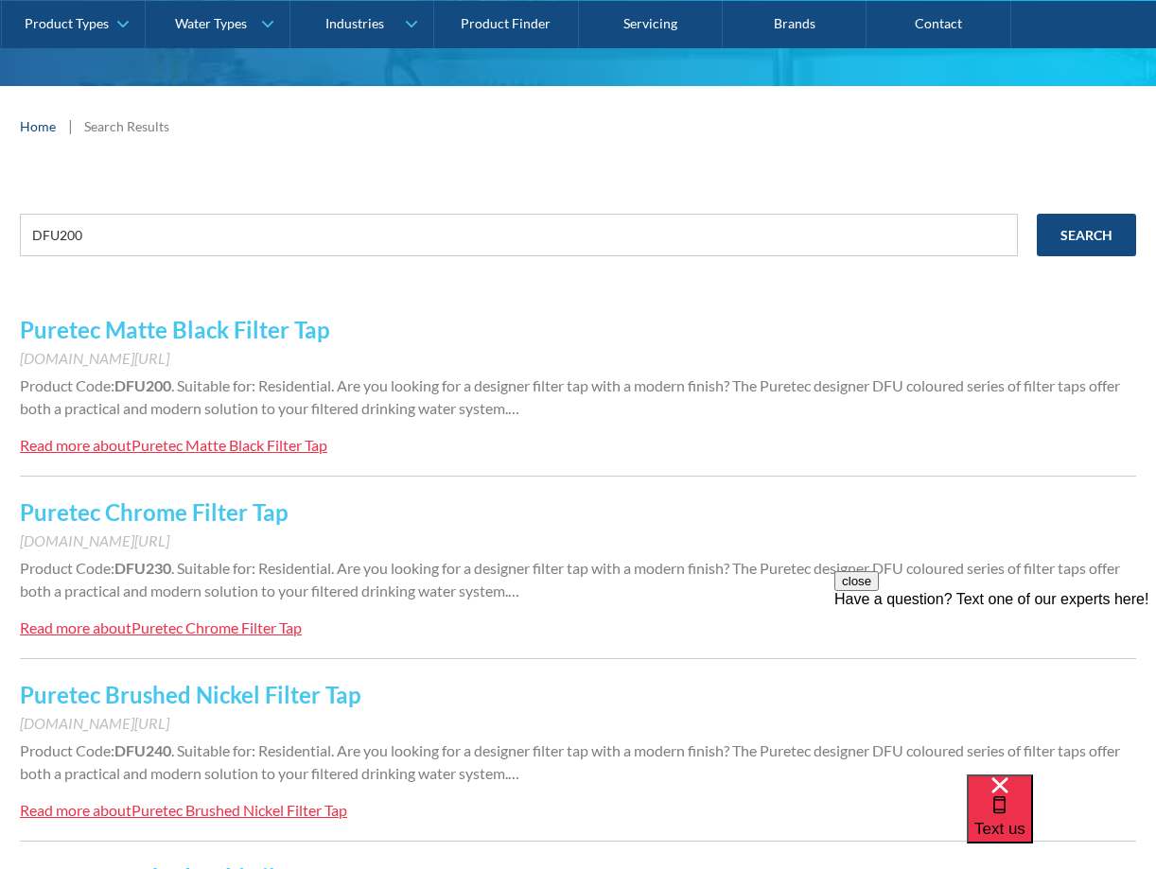
scroll to position [205, 0]
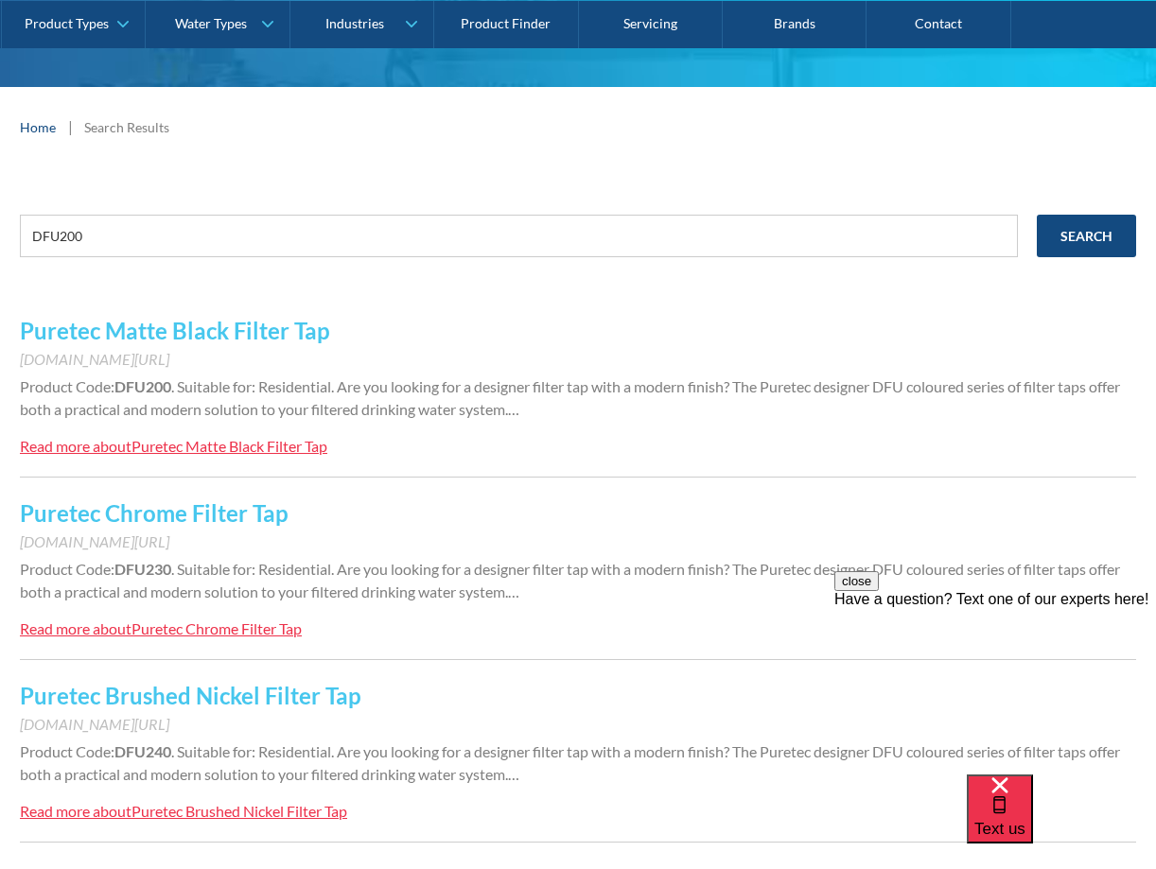
click at [159, 451] on div "Puretec Matte Black Filter Tap" at bounding box center [229, 446] width 196 height 18
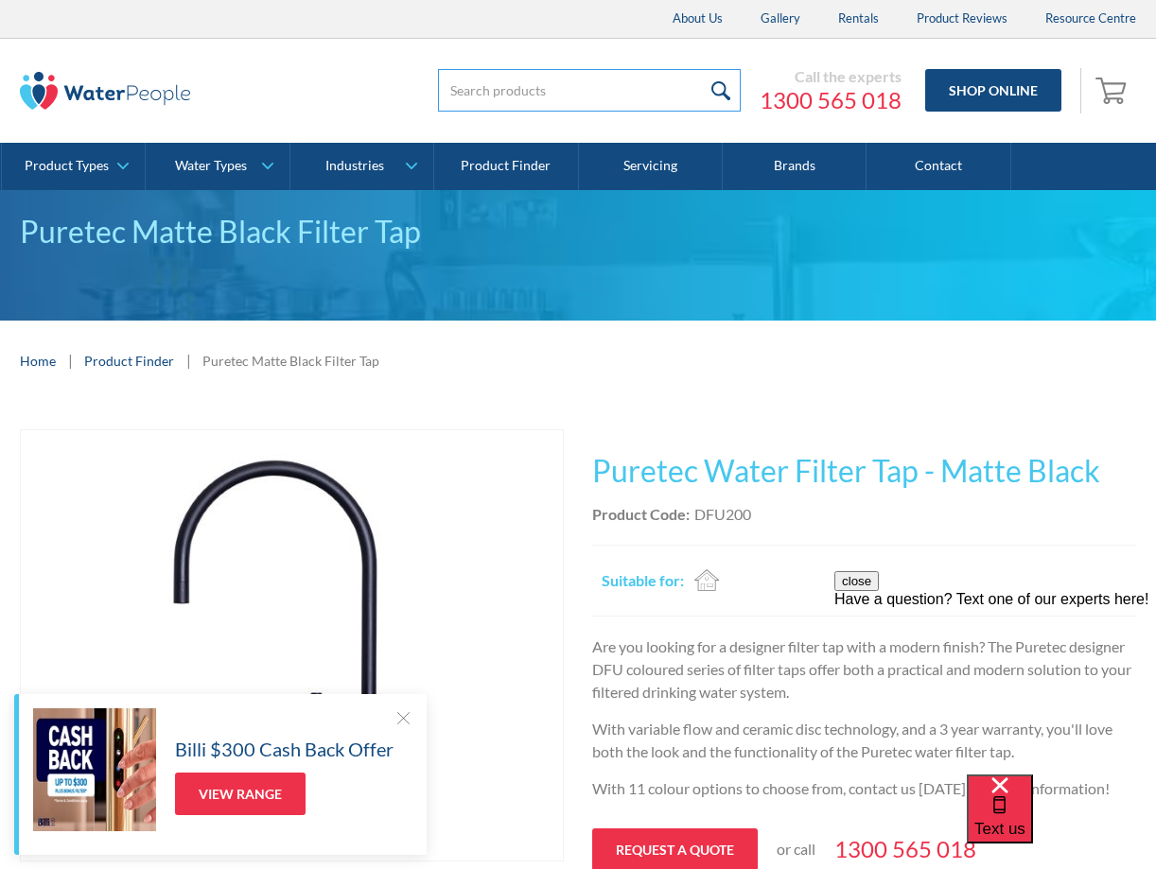
click at [466, 96] on input "search" at bounding box center [589, 90] width 303 height 43
type input "pfpettmb"
click at [708, 86] on input "submit" at bounding box center [720, 90] width 41 height 43
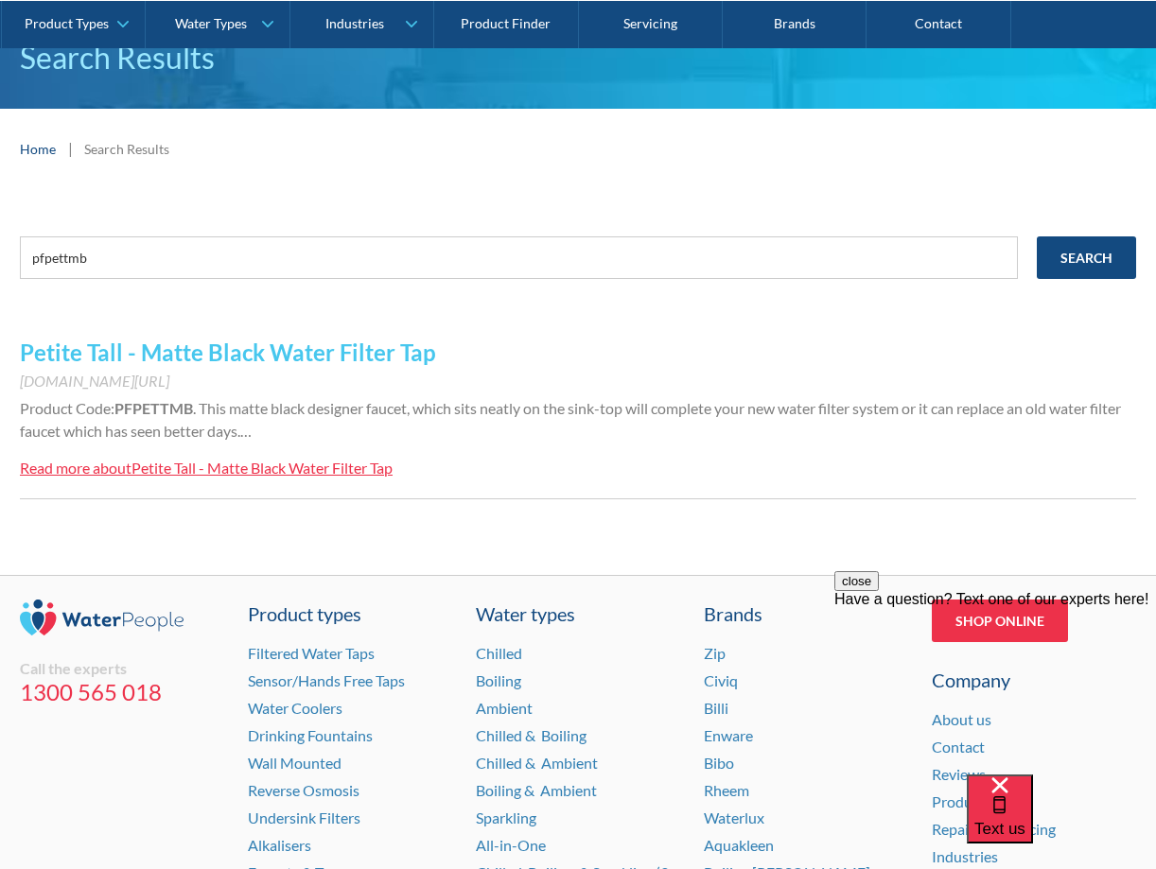
click at [230, 468] on div "Petite Tall - Matte Black Water Filter Tap" at bounding box center [261, 468] width 261 height 18
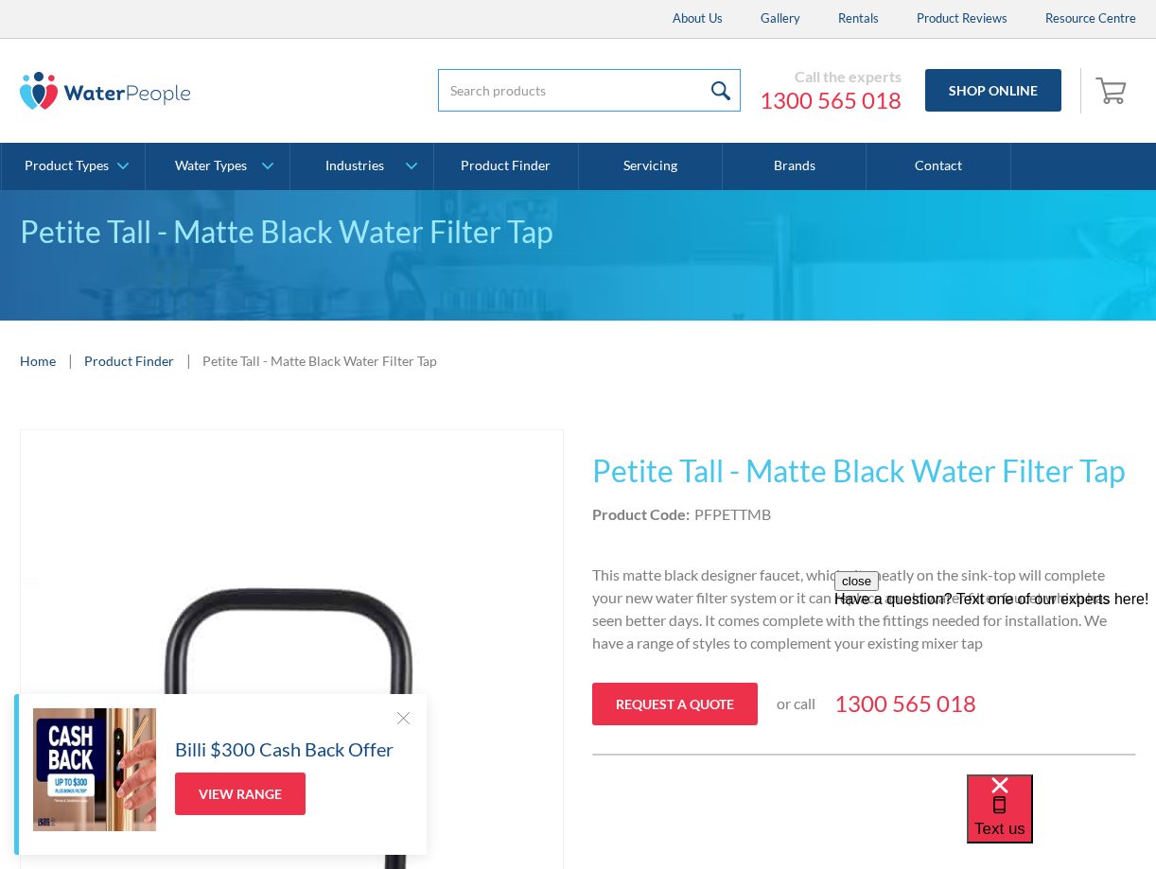
click at [517, 93] on input "search" at bounding box center [589, 90] width 303 height 43
type input "pfmodemb"
click at [720, 89] on input "submit" at bounding box center [720, 90] width 41 height 43
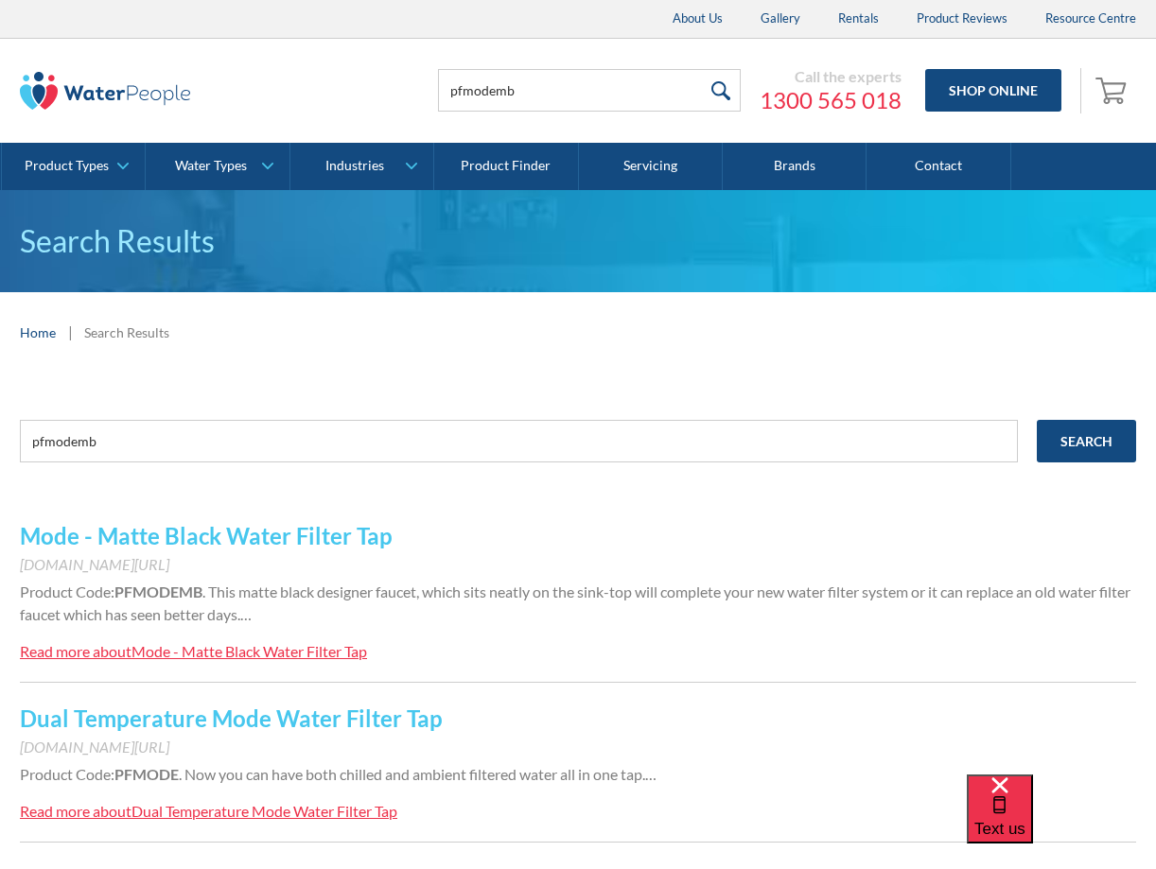
click at [217, 651] on div "Mode - Matte Black Water Filter Tap" at bounding box center [248, 651] width 235 height 18
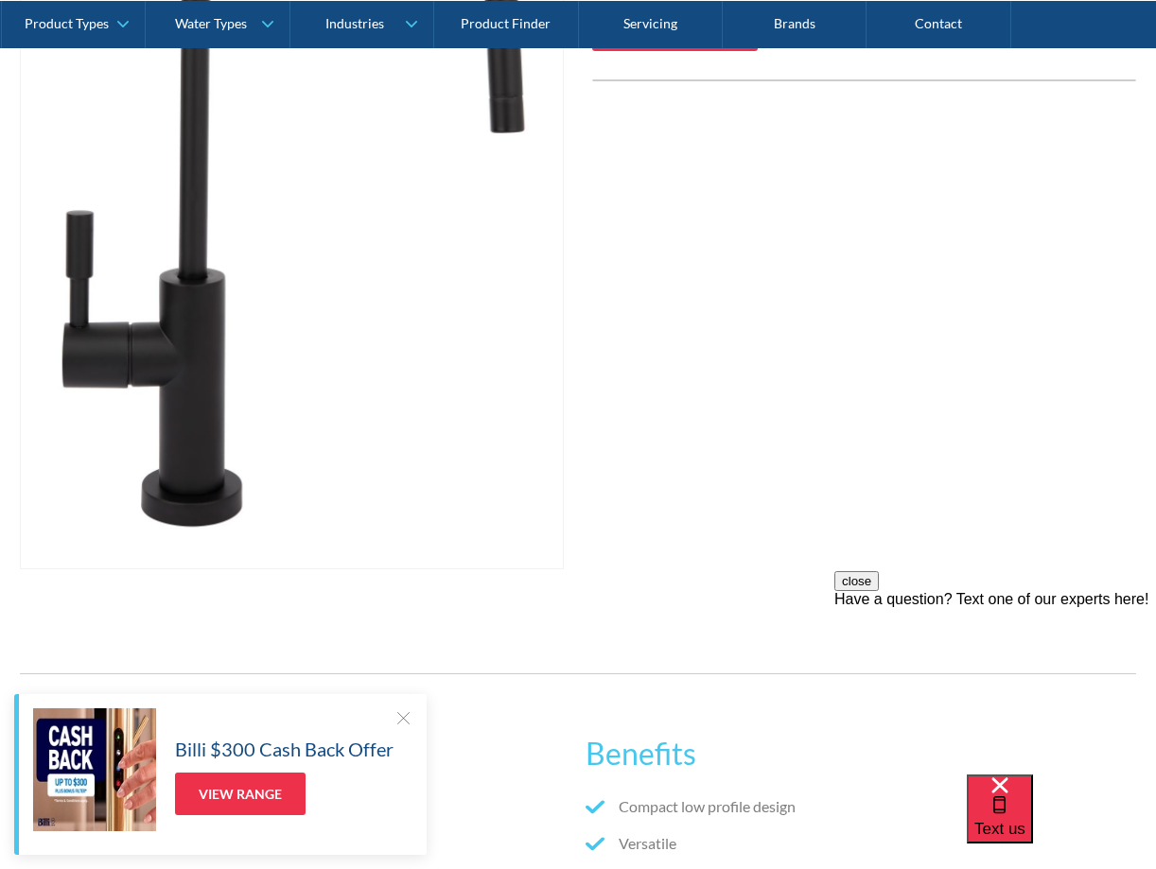
scroll to position [672, 0]
